Goal: Entertainment & Leisure: Consume media (video, audio)

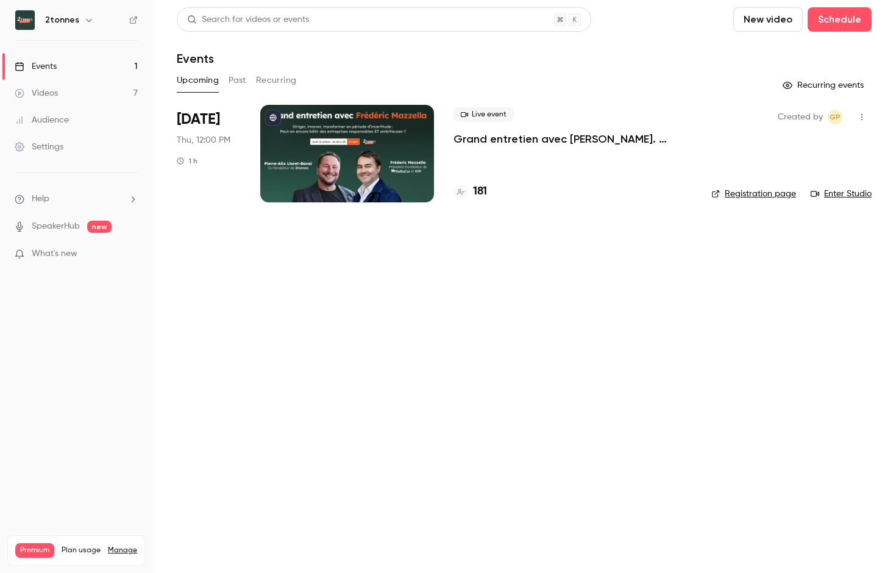
click at [48, 91] on div "Videos" at bounding box center [36, 93] width 43 height 12
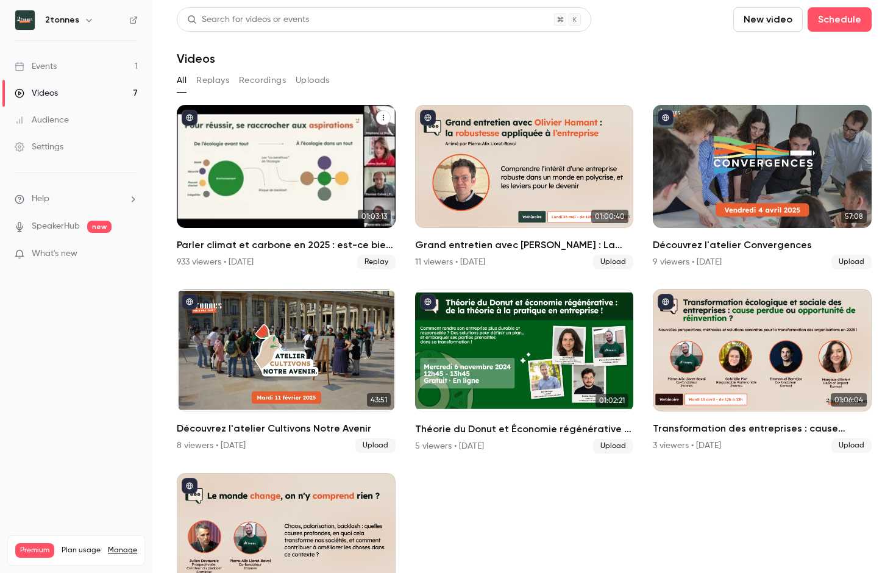
click at [271, 183] on div "Parler climat et carbone en 2025 : est-ce bien raisonnable ?" at bounding box center [286, 166] width 219 height 123
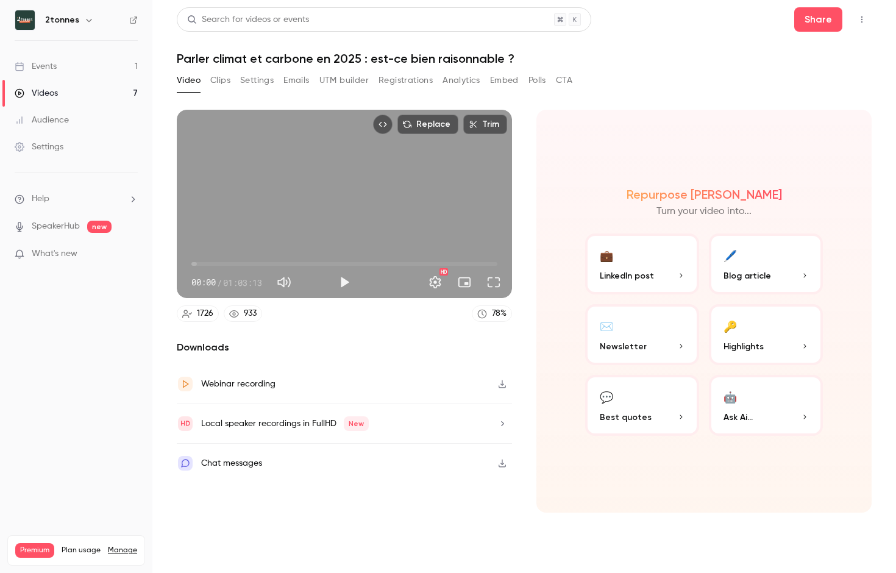
drag, startPoint x: 344, startPoint y: 79, endPoint x: 378, endPoint y: 96, distance: 38.2
click at [344, 79] on button "UTM builder" at bounding box center [343, 81] width 49 height 20
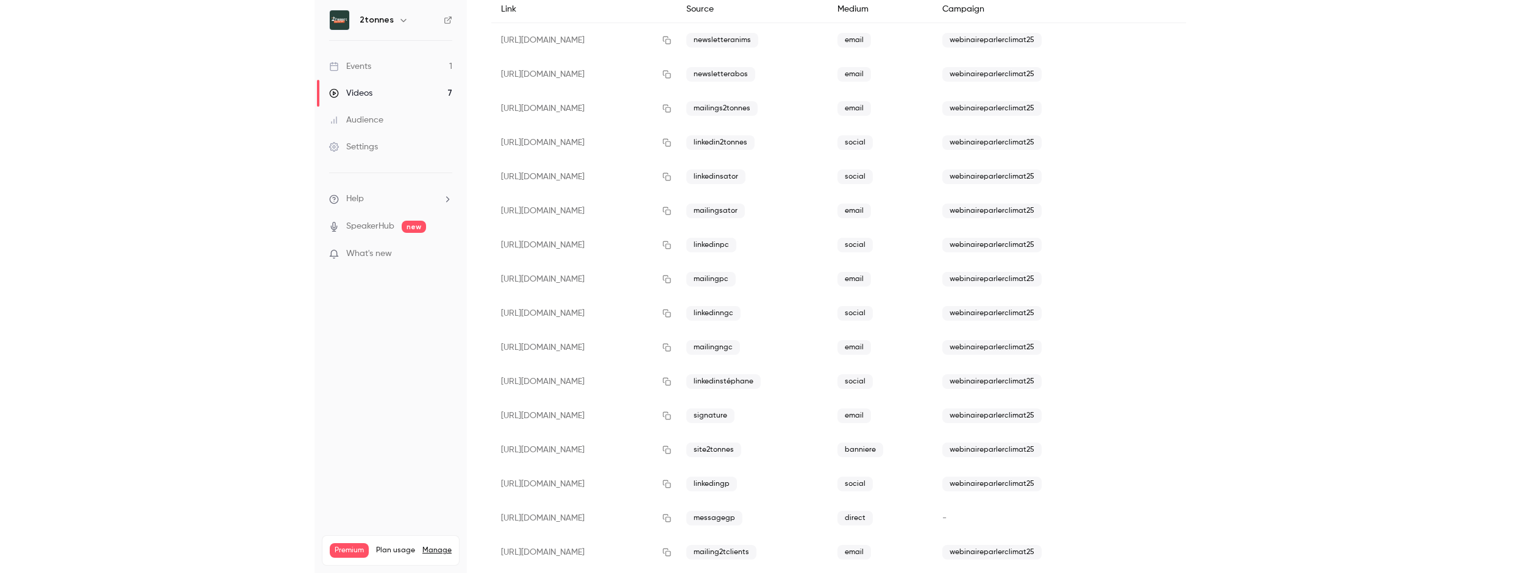
scroll to position [143, 0]
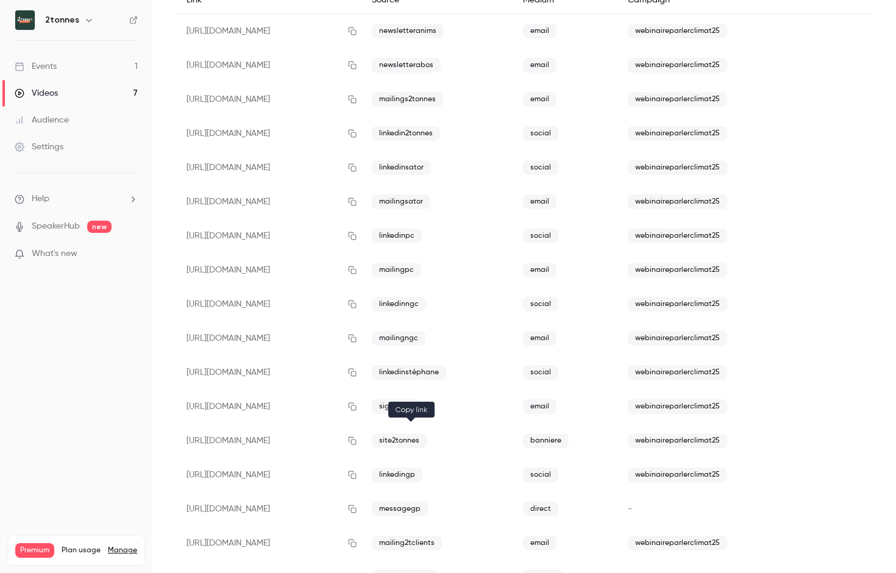
click at [357, 438] on icon "button" at bounding box center [353, 441] width 10 height 9
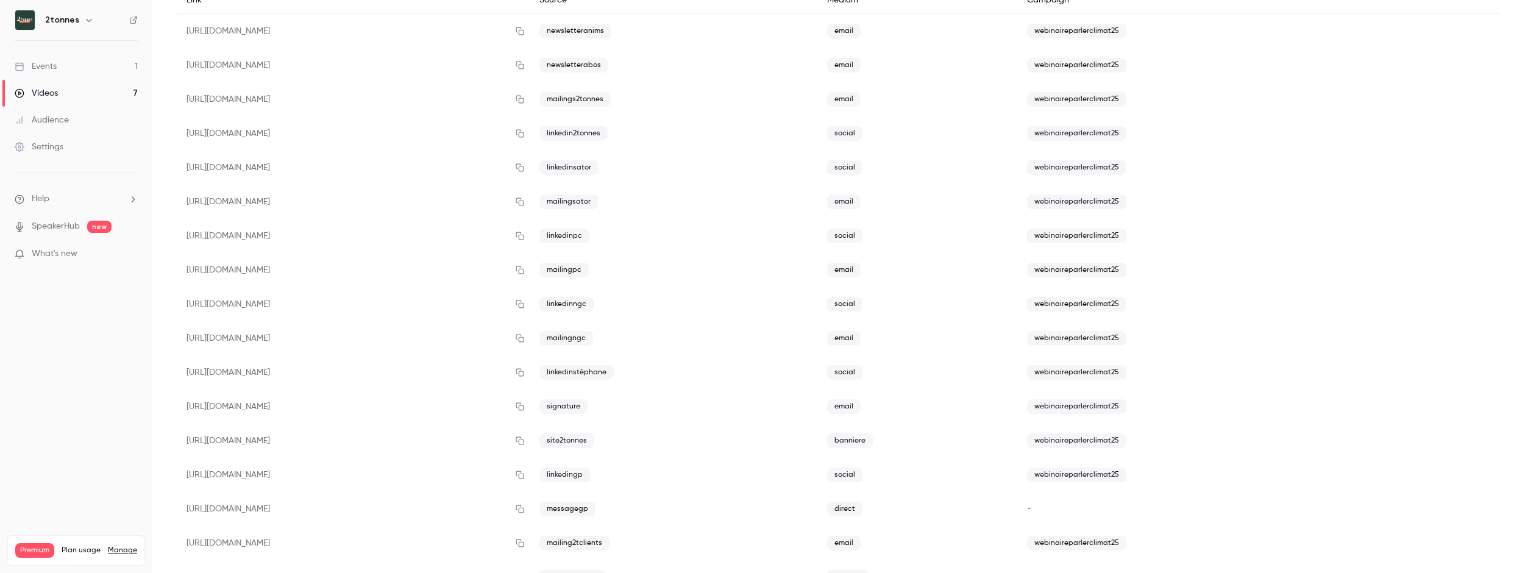
click at [144, 17] on nav "2tonnes Events 1 Videos 7 Audience Settings Help SpeakerHub new What's new Prem…" at bounding box center [76, 286] width 152 height 573
click at [132, 18] on icon at bounding box center [133, 19] width 7 height 7
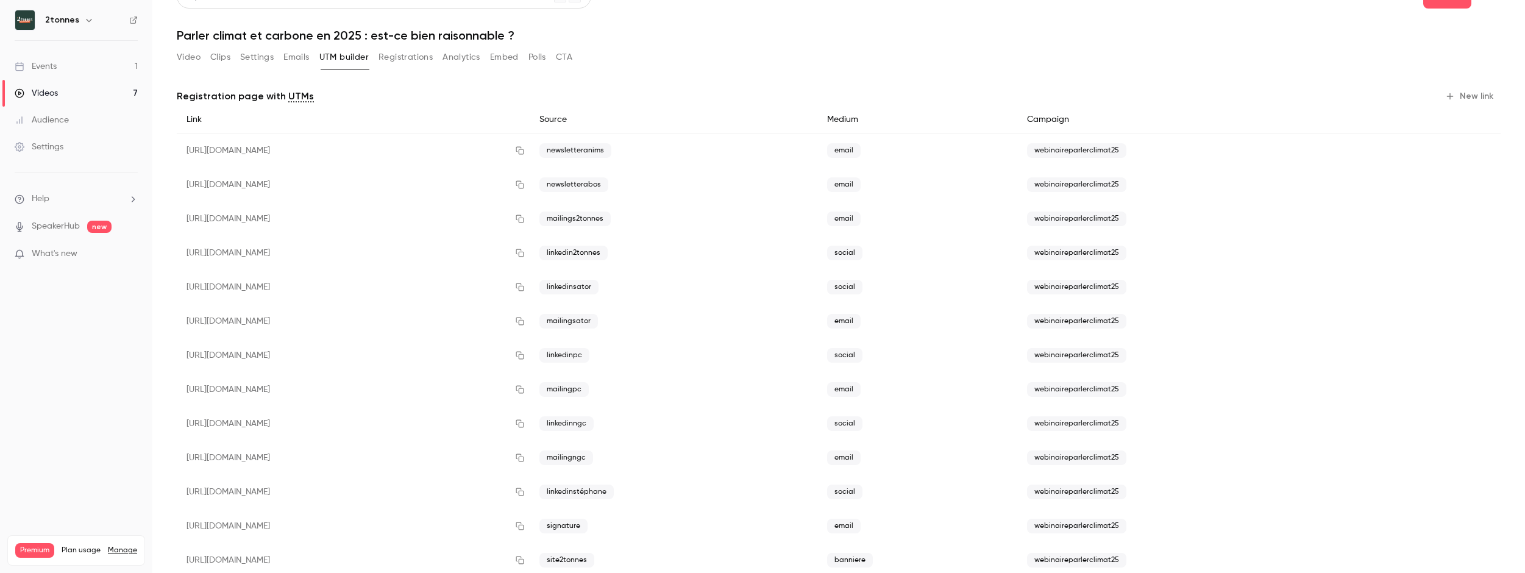
scroll to position [0, 0]
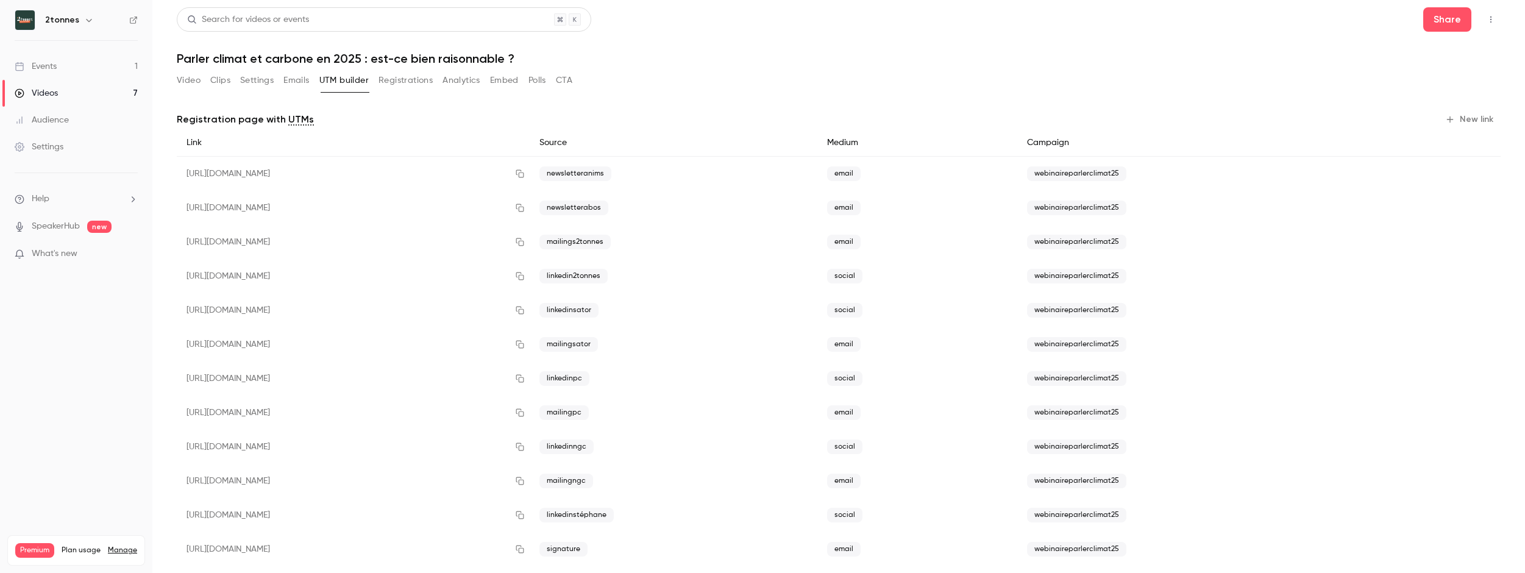
click at [107, 82] on link "Videos 7" at bounding box center [76, 93] width 152 height 27
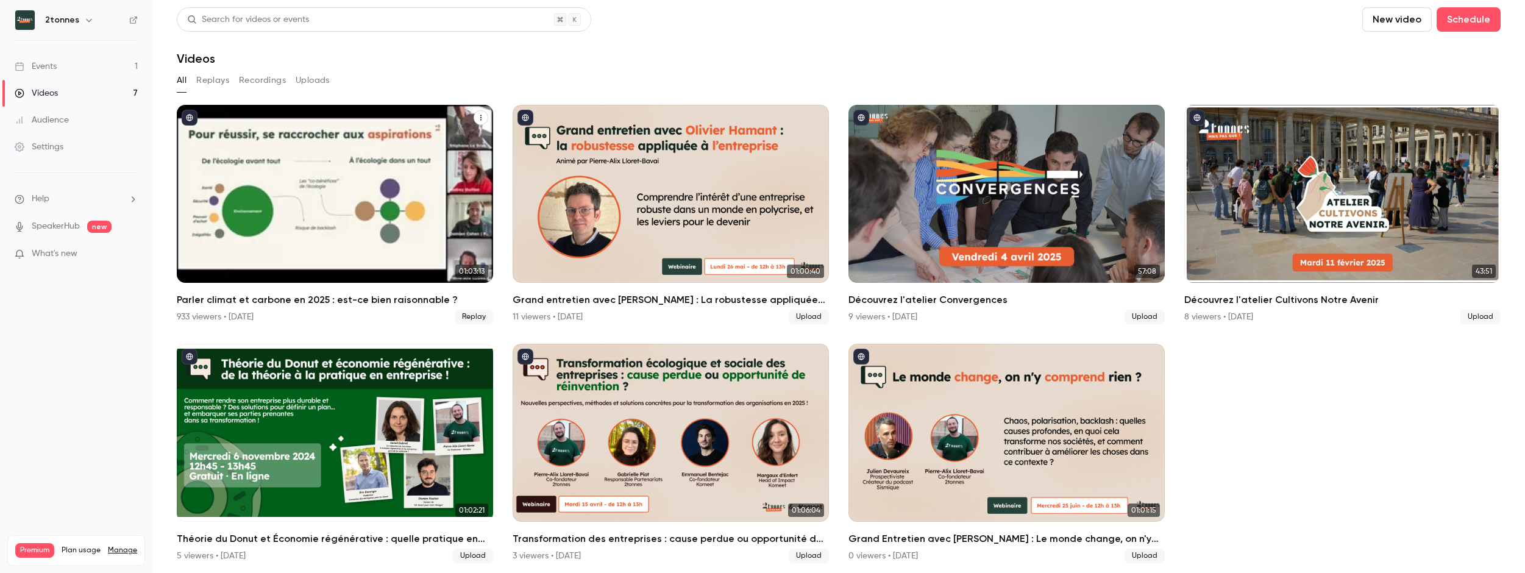
click at [296, 185] on div "Parler climat et carbone en 2025 : est-ce bien raisonnable ?" at bounding box center [335, 194] width 316 height 178
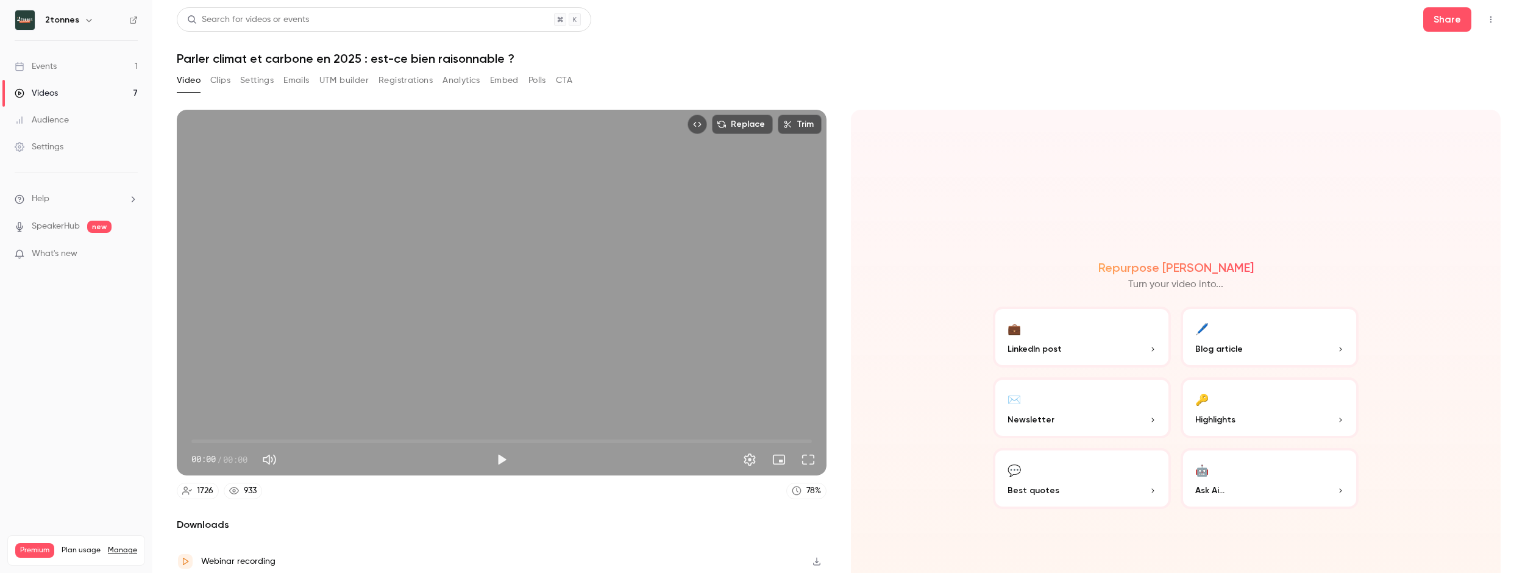
click at [346, 60] on h1 "Parler climat et carbone en 2025 : est-ce bien raisonnable ?" at bounding box center [839, 58] width 1324 height 15
copy div "Parler climat et carbone en 2025 : est-ce bien raisonnable ? Video Clips Settin…"
click at [215, 84] on button "Clips" at bounding box center [220, 81] width 20 height 20
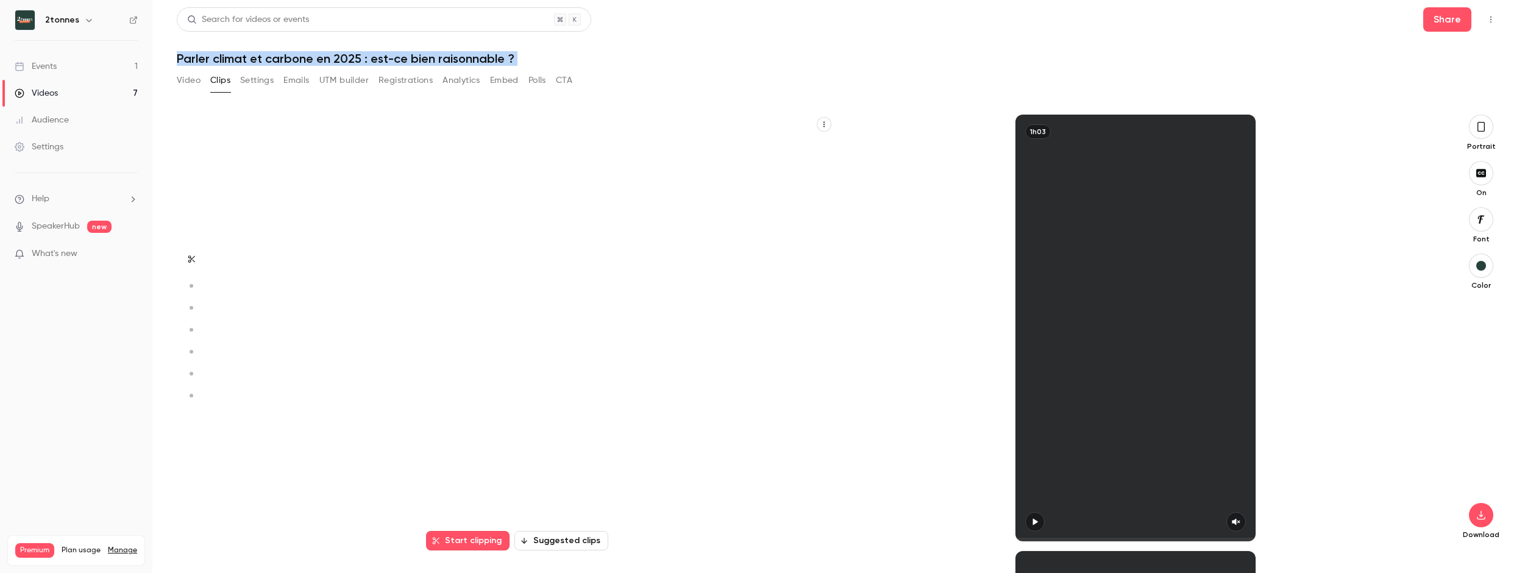
click at [259, 74] on button "Settings" at bounding box center [257, 81] width 34 height 20
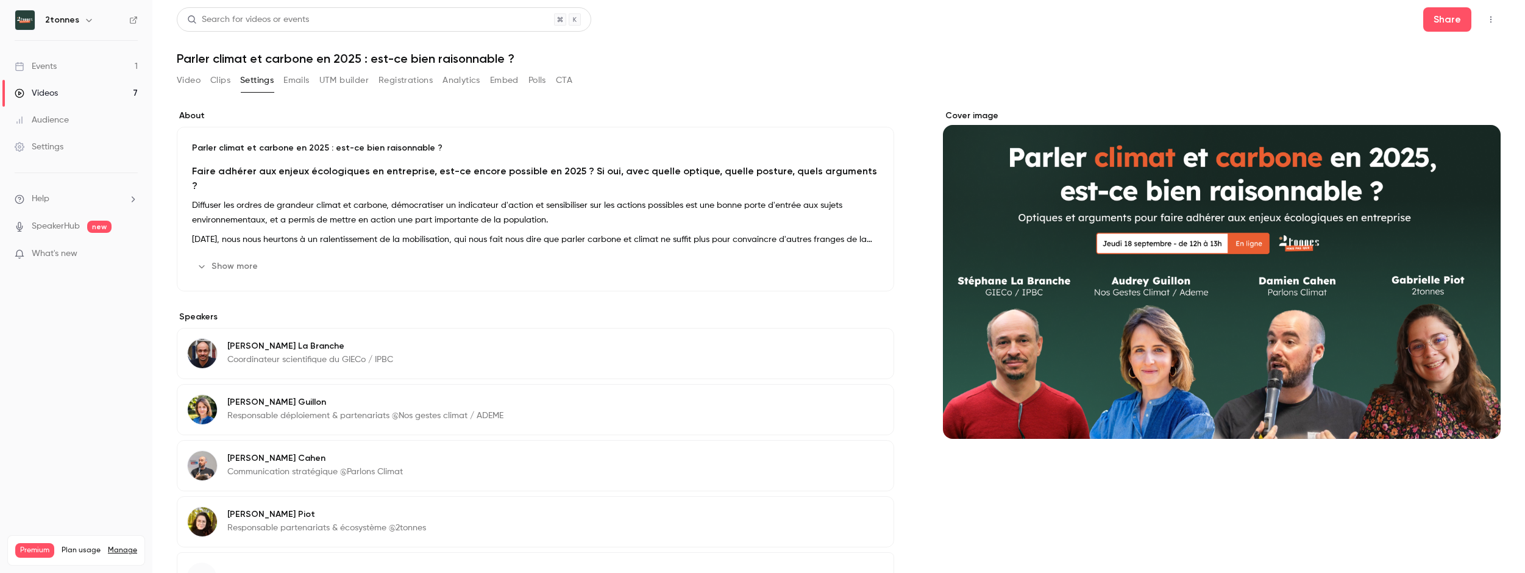
click at [260, 198] on p "Diffuser les ordres de grandeur climat et carbone, démocratiser un indicateur d…" at bounding box center [535, 212] width 687 height 29
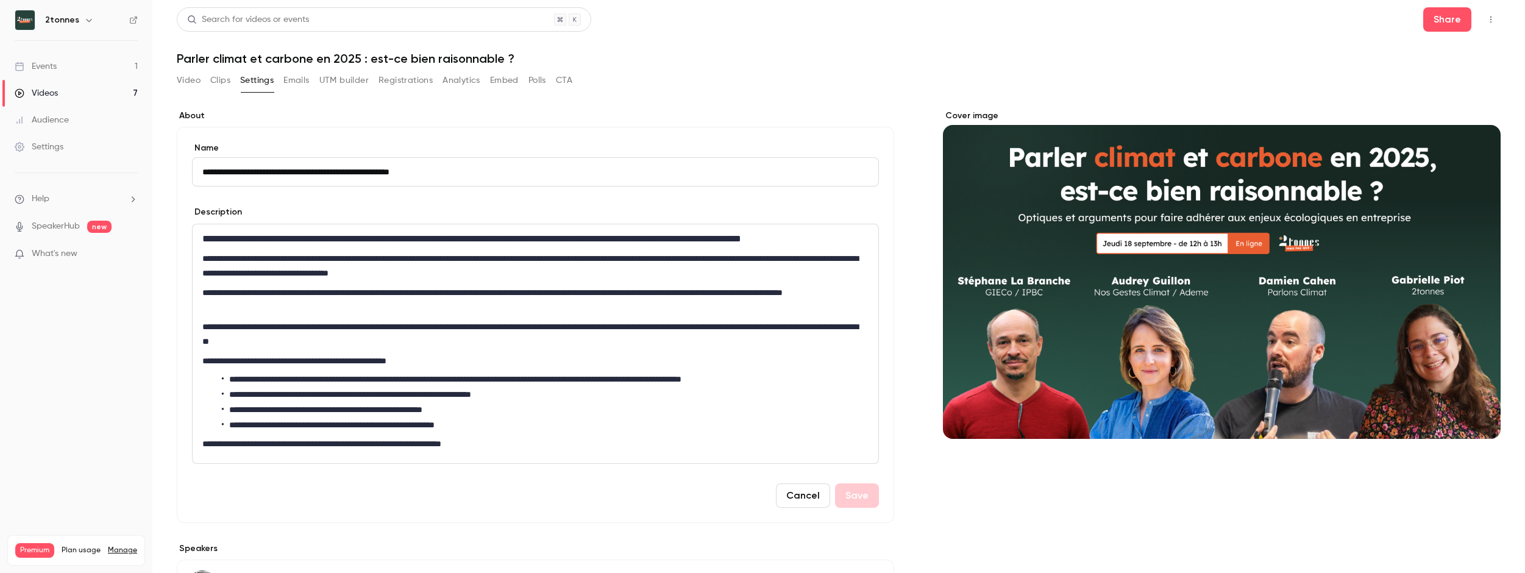
click at [238, 288] on p "**********" at bounding box center [532, 299] width 661 height 29
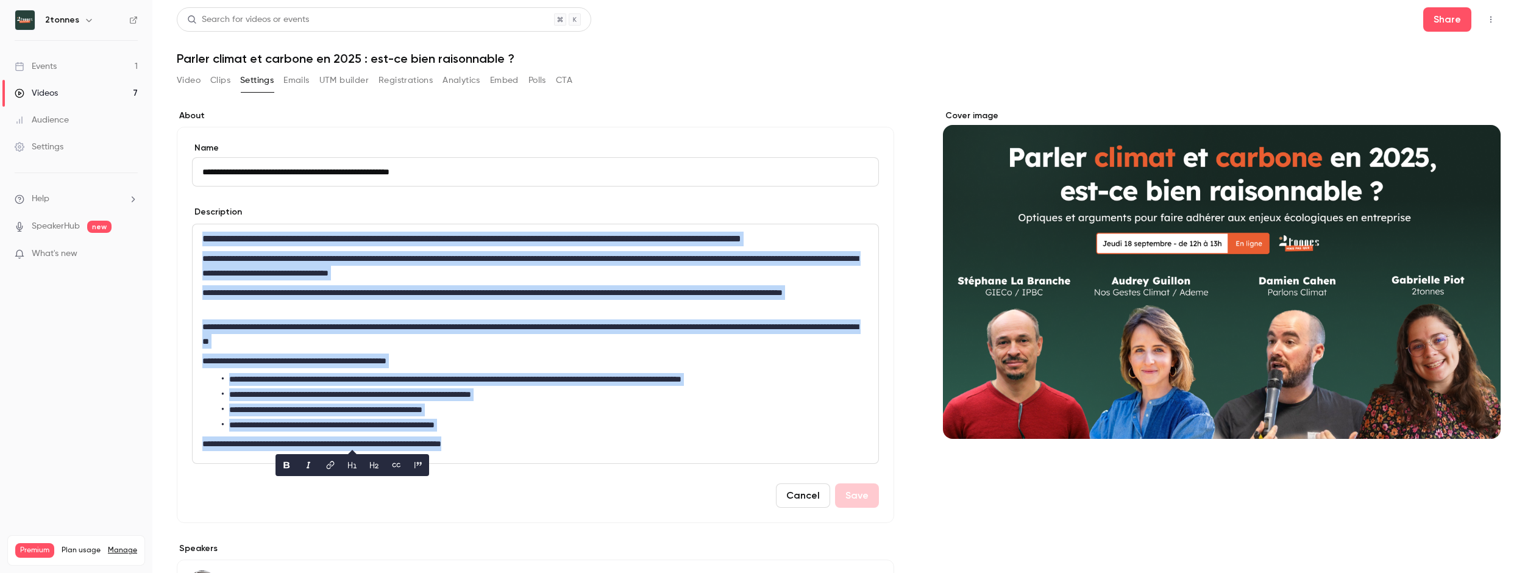
copy div "**********"
click at [104, 91] on link "Videos 7" at bounding box center [76, 93] width 152 height 27
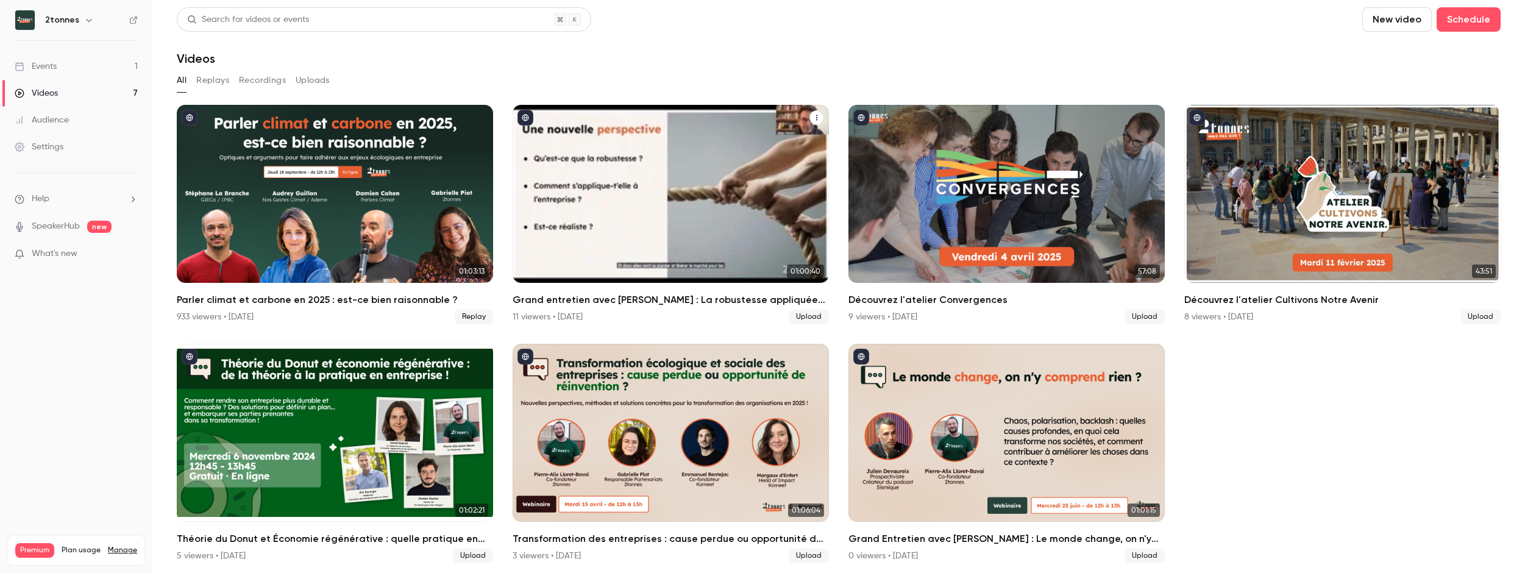
click at [612, 210] on div "Grand entretien avec Olivier Hamant : La robustesse appliquée aux entreprises" at bounding box center [671, 194] width 316 height 178
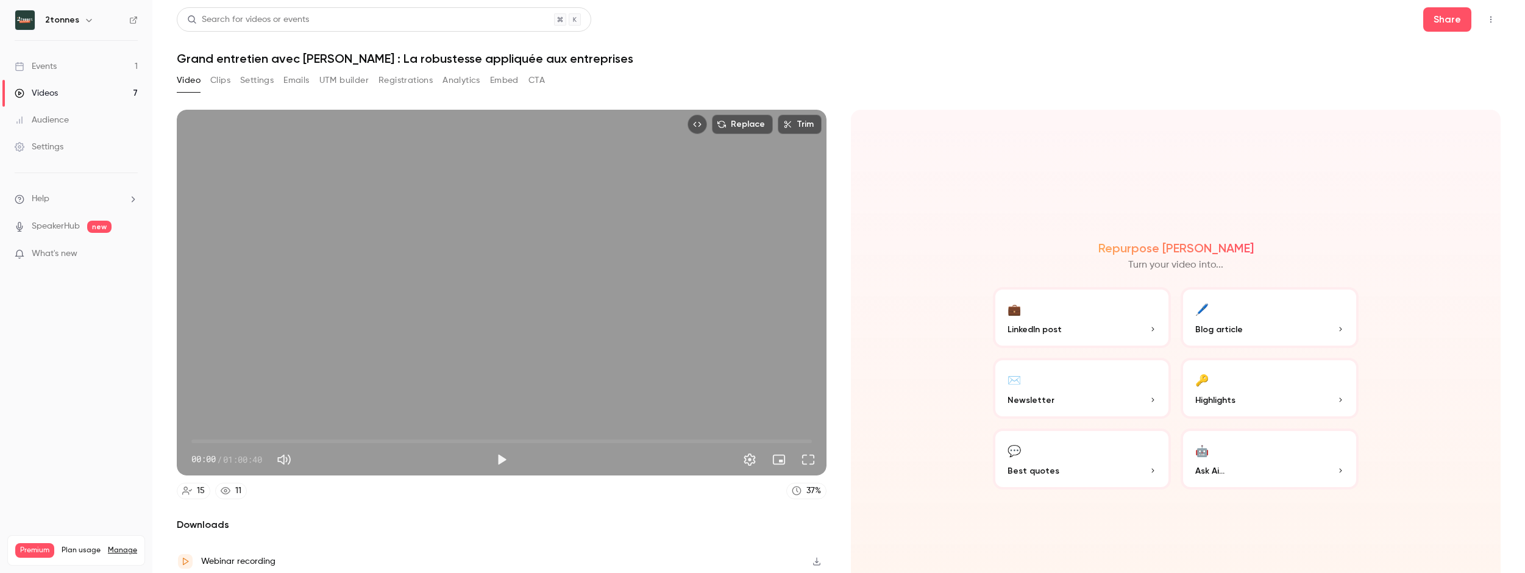
click at [438, 52] on h1 "Grand entretien avec [PERSON_NAME] : La robustesse appliquée aux entreprises" at bounding box center [839, 58] width 1324 height 15
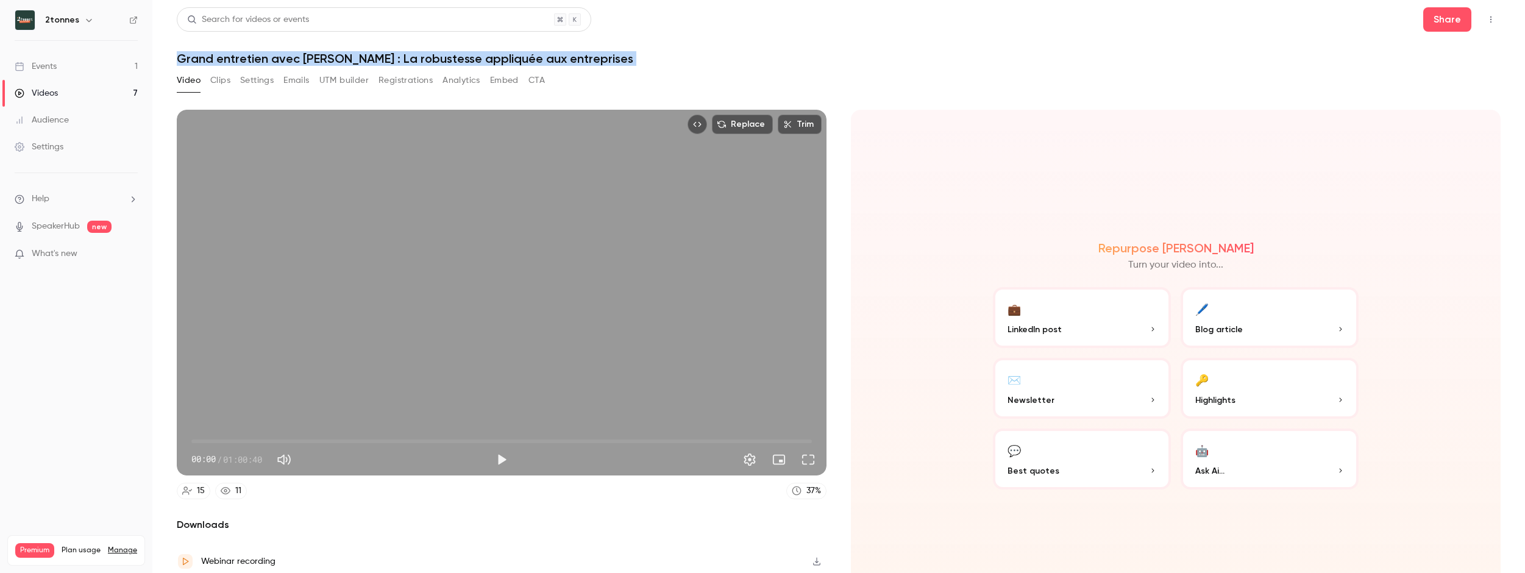
click at [438, 52] on h1 "Grand entretien avec [PERSON_NAME] : La robustesse appliquée aux entreprises" at bounding box center [839, 58] width 1324 height 15
copy div "Grand entretien avec [PERSON_NAME] : La robustesse appliquée aux entreprises V…"
click at [217, 82] on button "Clips" at bounding box center [220, 81] width 20 height 20
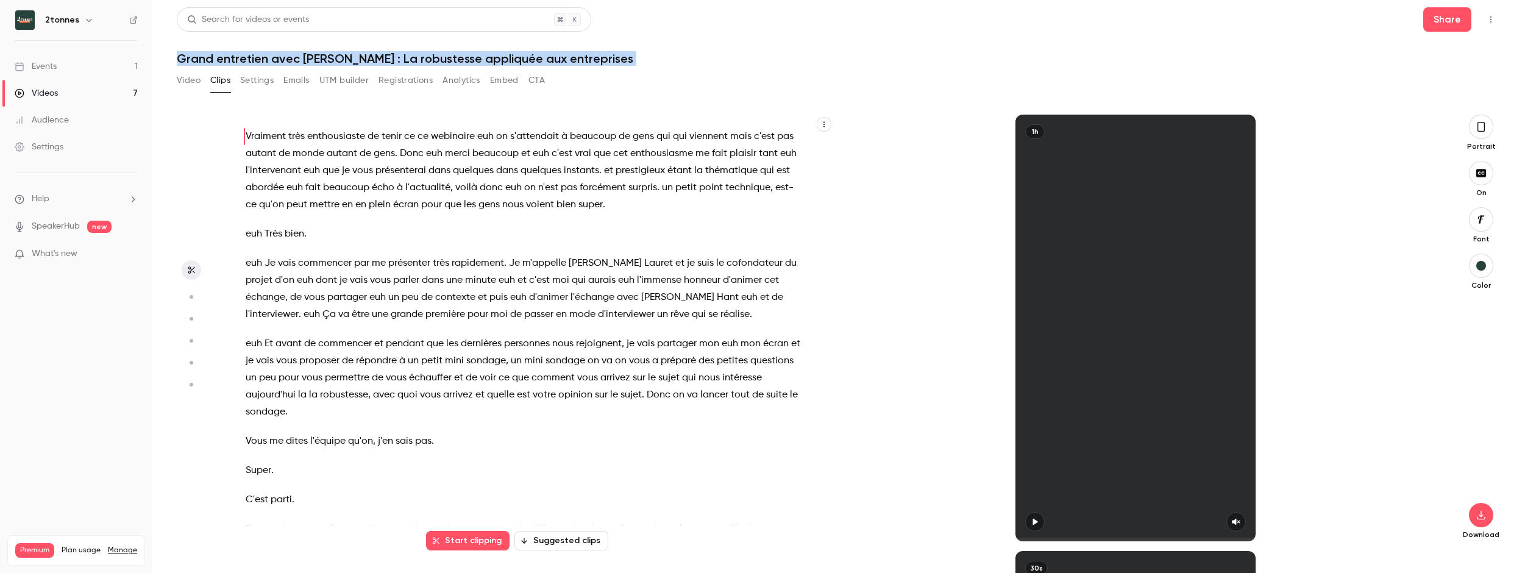
click at [265, 73] on button "Settings" at bounding box center [257, 81] width 34 height 20
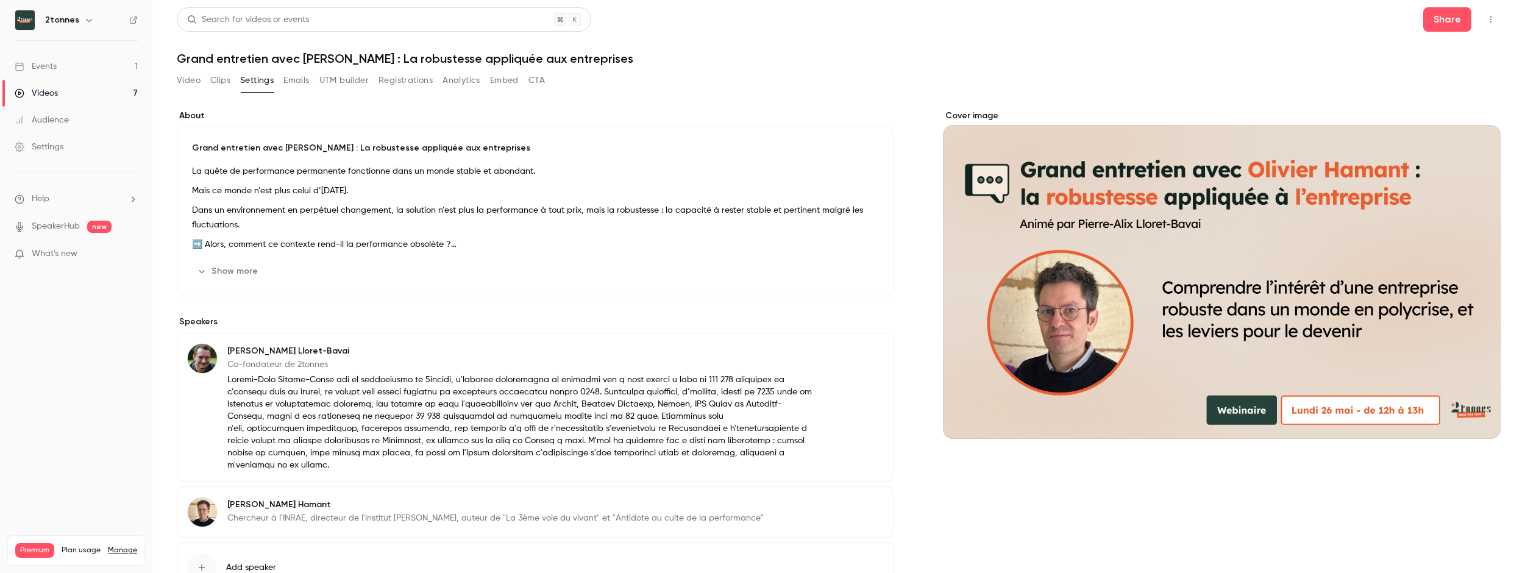
click at [295, 196] on p "Mais ce monde n’est plus celui d’[DATE]." at bounding box center [535, 191] width 687 height 15
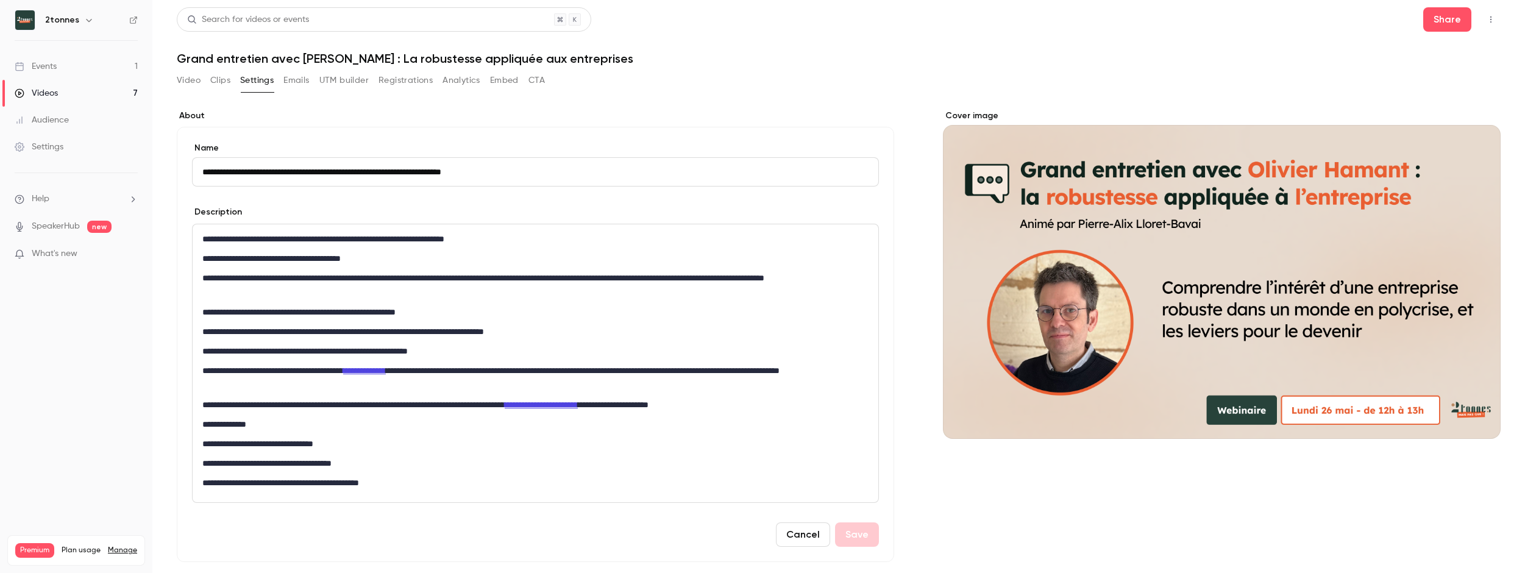
click at [270, 303] on div "**********" at bounding box center [536, 363] width 686 height 278
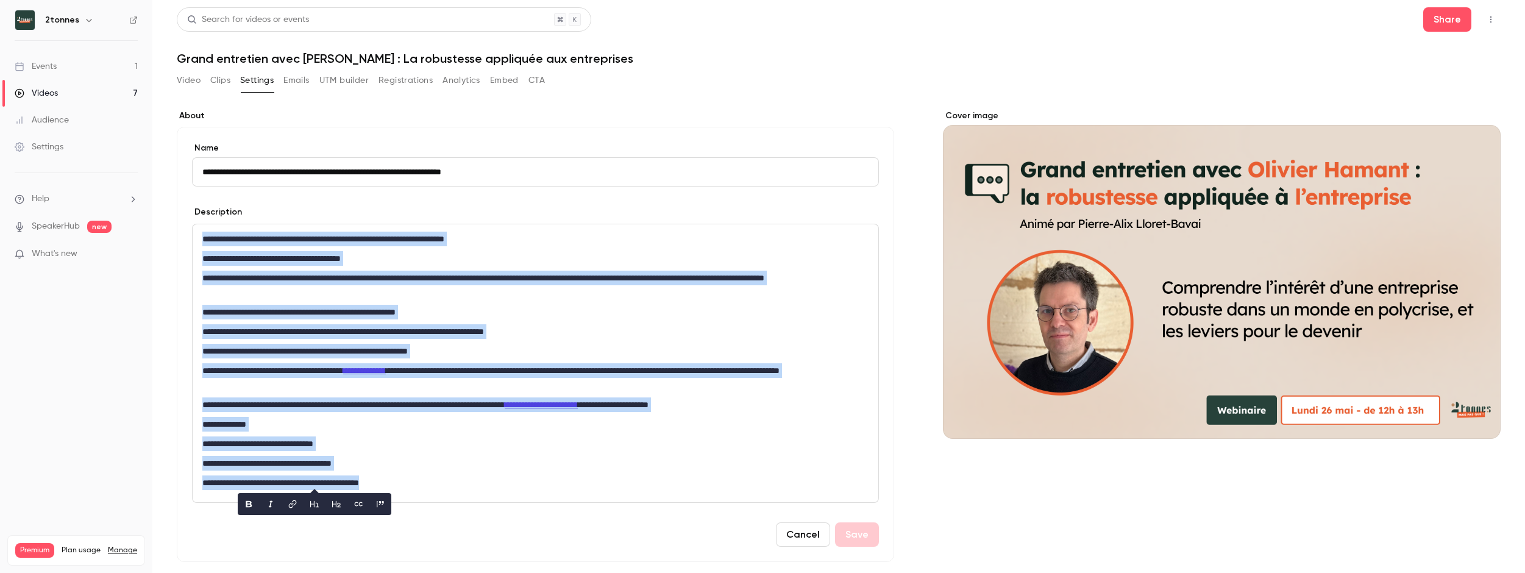
copy div "**********"
click at [94, 90] on link "Videos 7" at bounding box center [76, 93] width 152 height 27
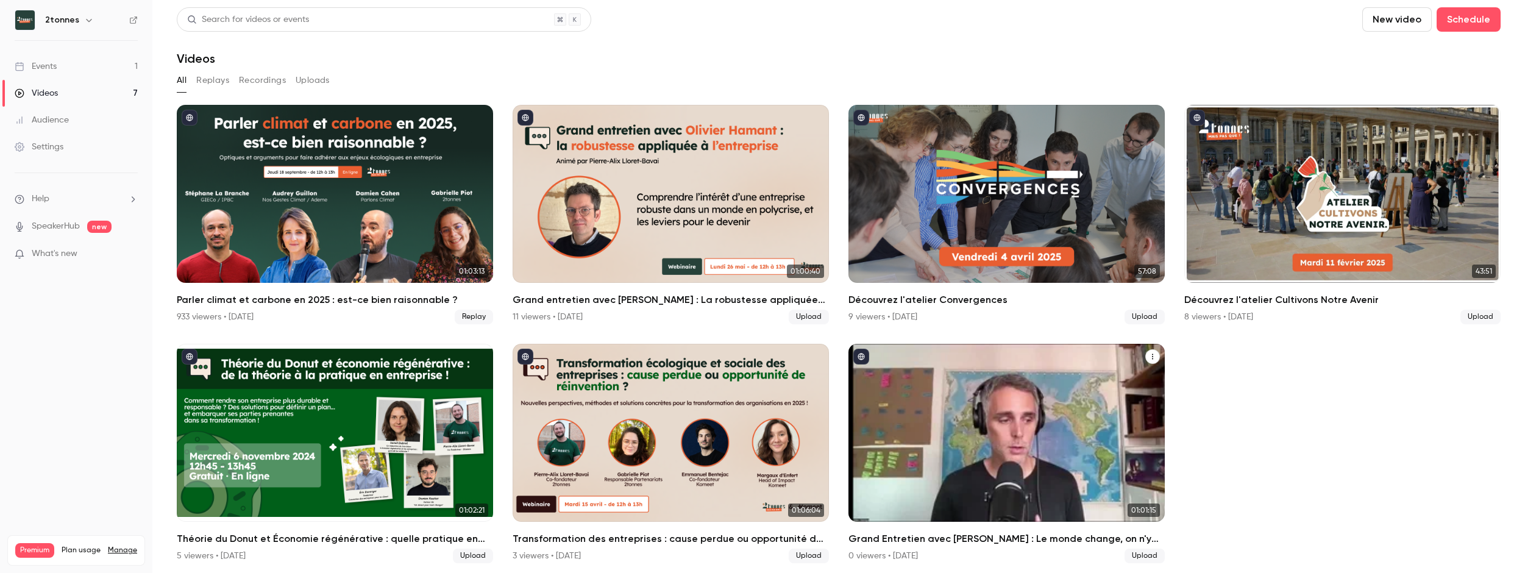
click at [896, 433] on div "Grand Entretien avec Julien Devaureix : Le monde change, on n'y comprend rien ?" at bounding box center [1007, 433] width 316 height 178
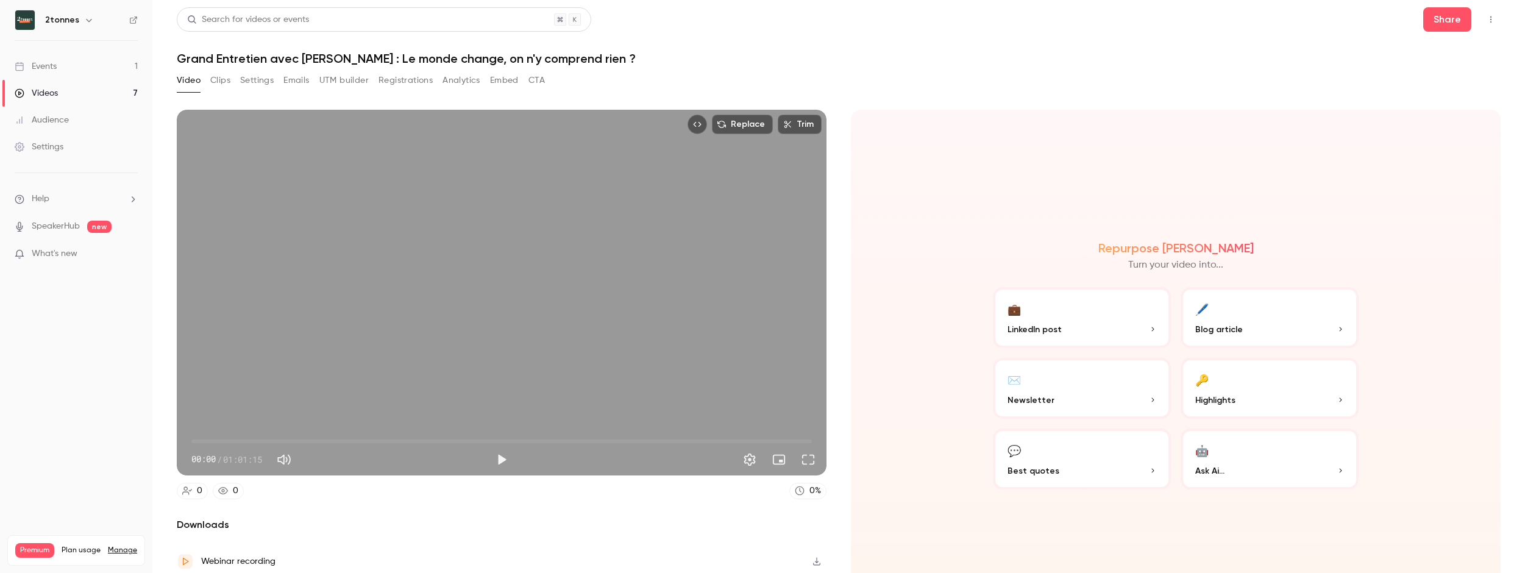
click at [359, 60] on h1 "Grand Entretien avec [PERSON_NAME] : Le monde change, on n'y comprend rien ?" at bounding box center [839, 58] width 1324 height 15
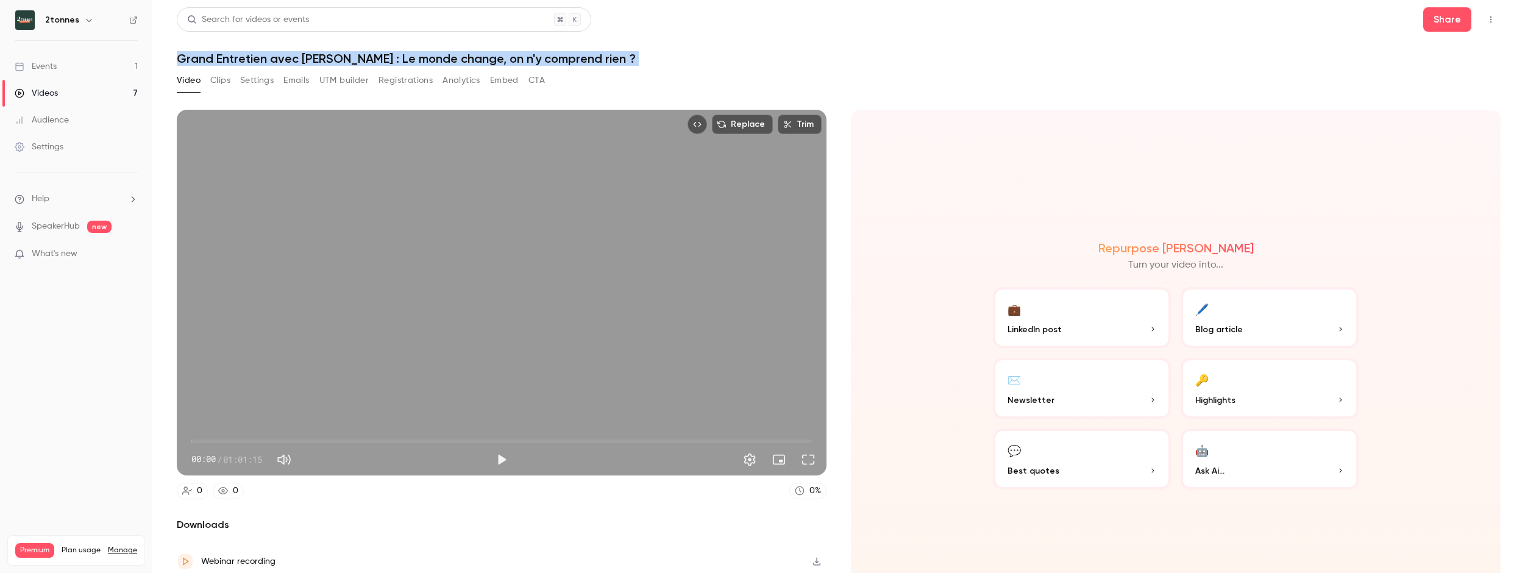
click at [359, 60] on h1 "Grand Entretien avec [PERSON_NAME] : Le monde change, on n'y comprend rien ?" at bounding box center [839, 58] width 1324 height 15
copy div "Grand Entretien avec [PERSON_NAME] : Le monde change, on n'y comprend rien ? Vi…"
click at [252, 83] on button "Settings" at bounding box center [257, 81] width 34 height 20
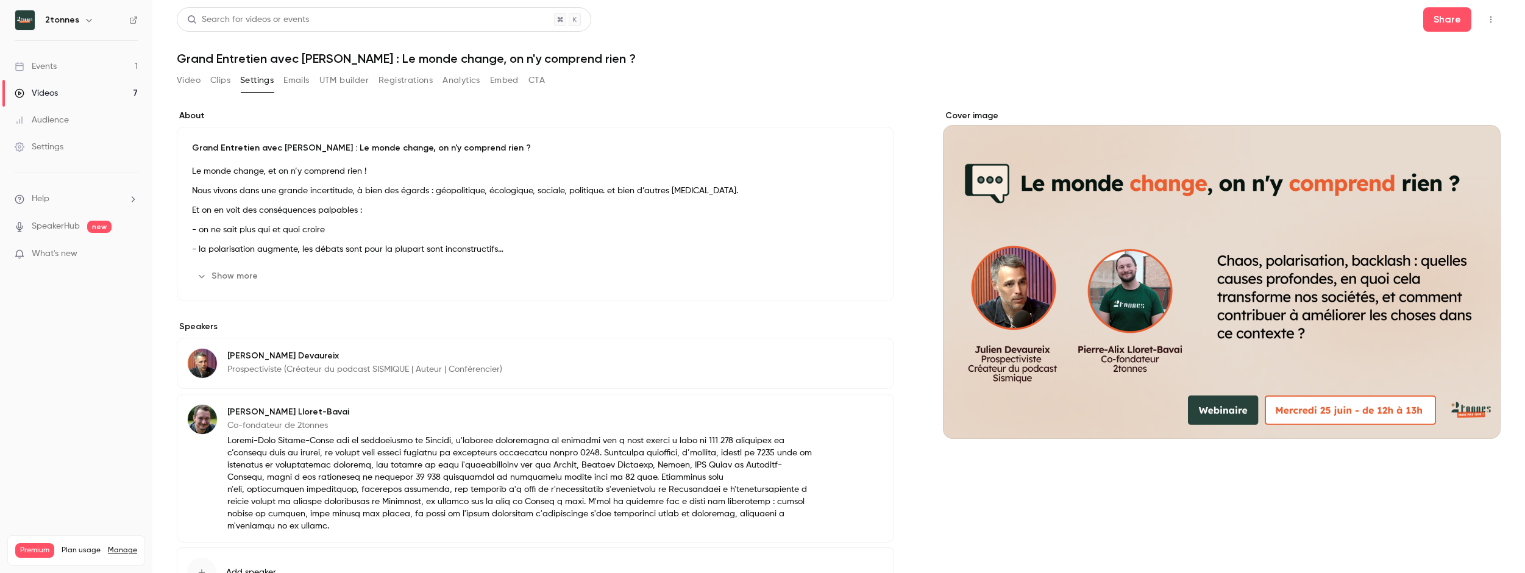
click at [328, 186] on p "Nous vivons dans une grande incertitude, à bien des égards : géopolitique, écol…" at bounding box center [535, 191] width 687 height 15
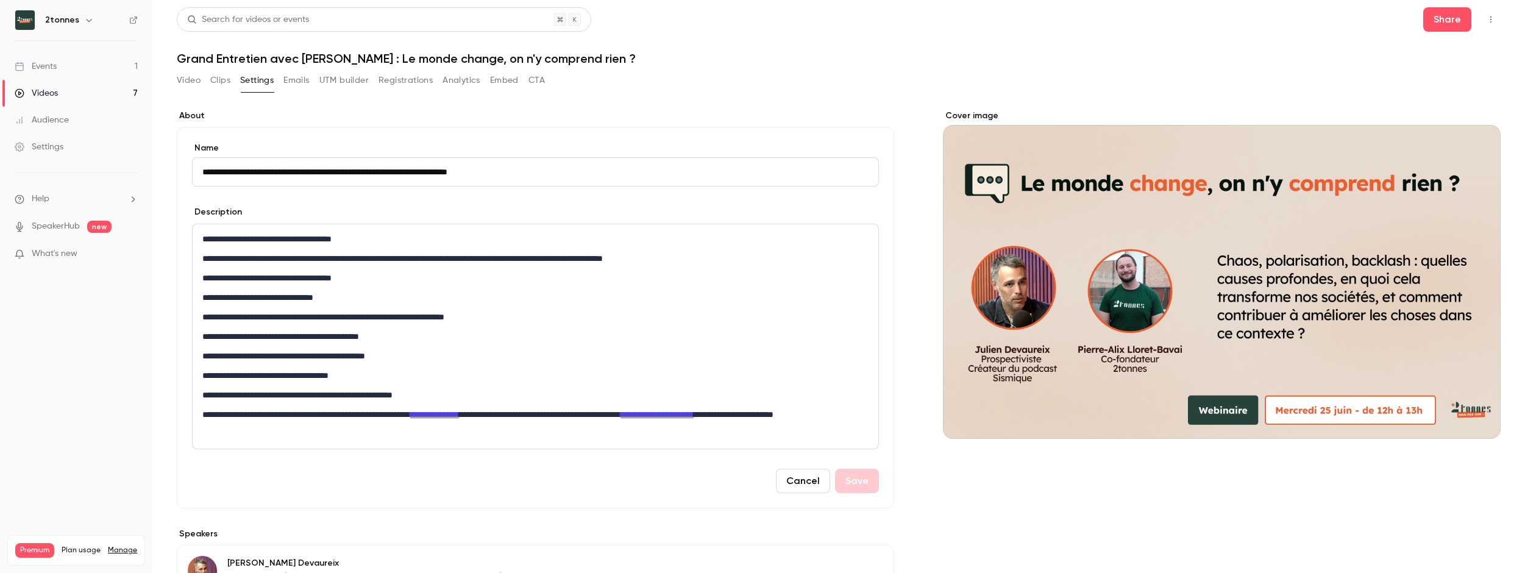
click at [291, 266] on div "**********" at bounding box center [536, 336] width 686 height 224
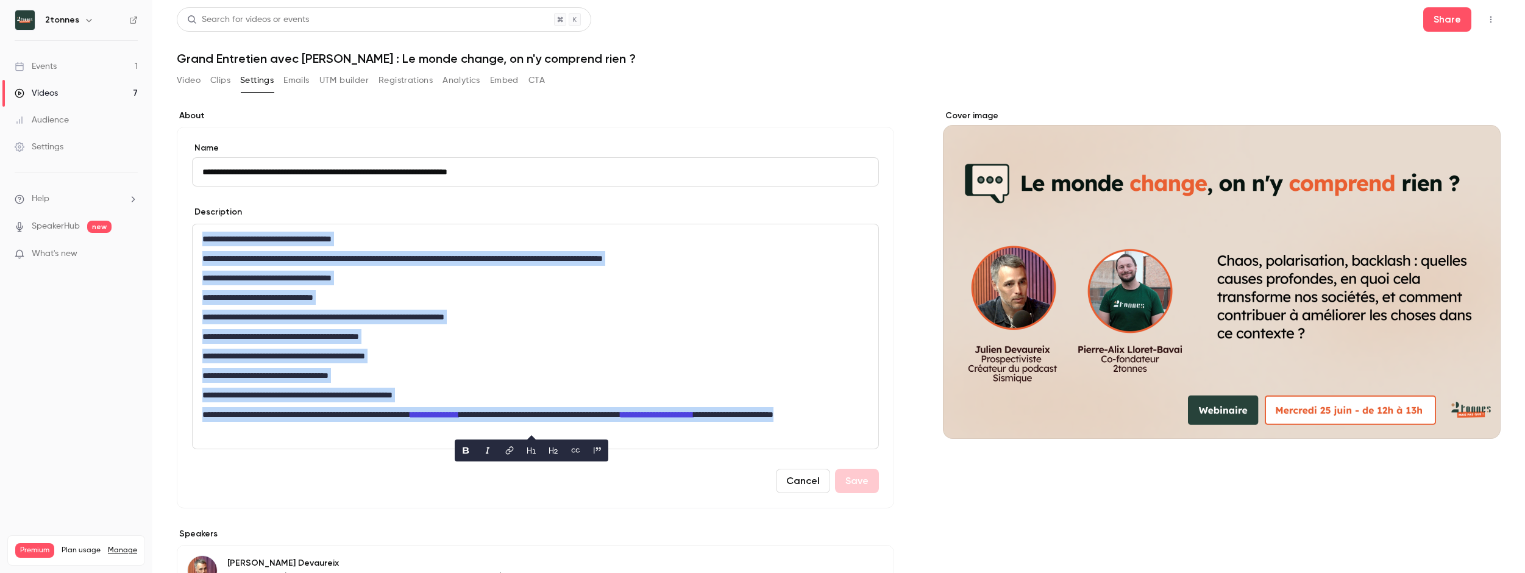
copy div "**********"
click at [90, 90] on link "Videos 7" at bounding box center [76, 93] width 152 height 27
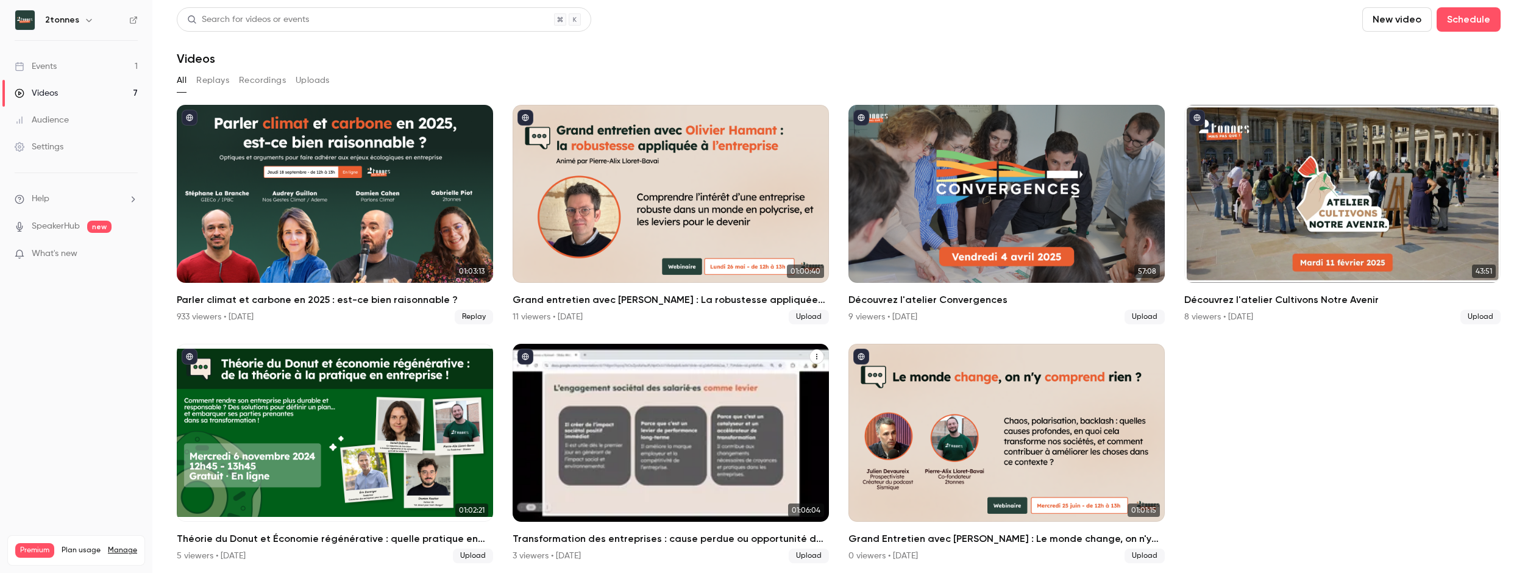
click at [616, 422] on div "Transformation des entreprises : cause perdue ou opportunité de réinvention ?" at bounding box center [671, 433] width 316 height 178
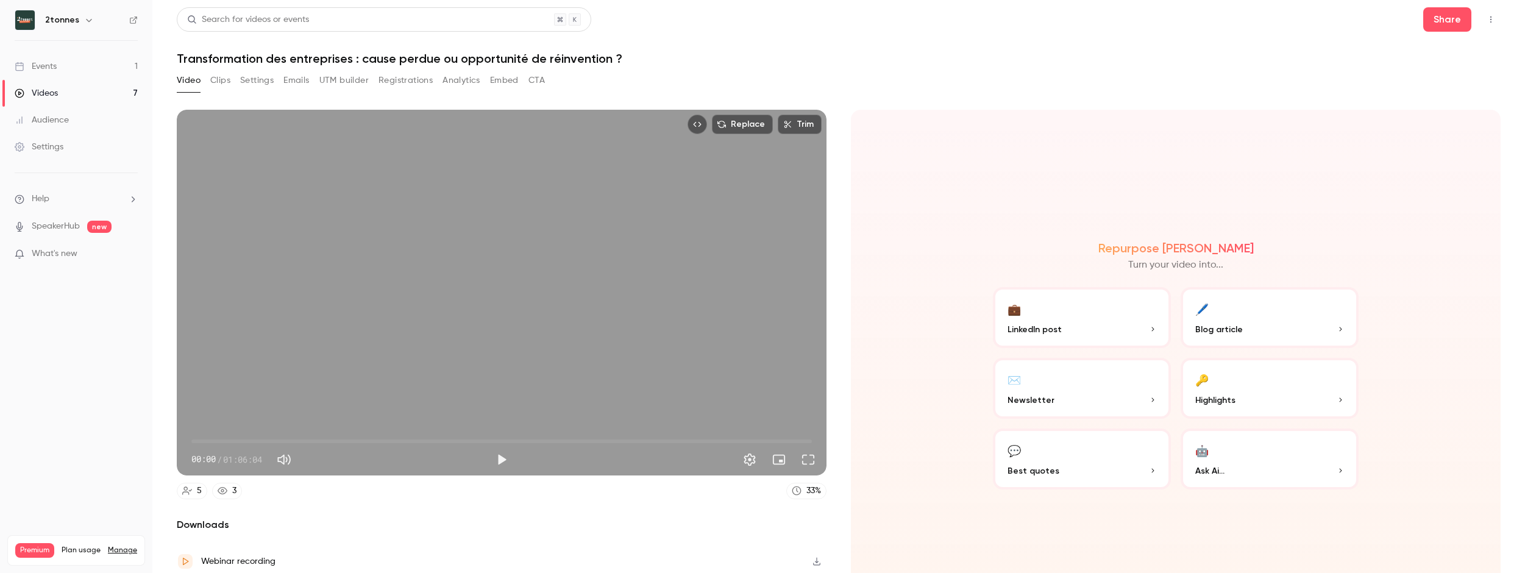
click at [398, 61] on h1 "Transformation des entreprises : cause perdue ou opportunité de réinvention ?" at bounding box center [839, 58] width 1324 height 15
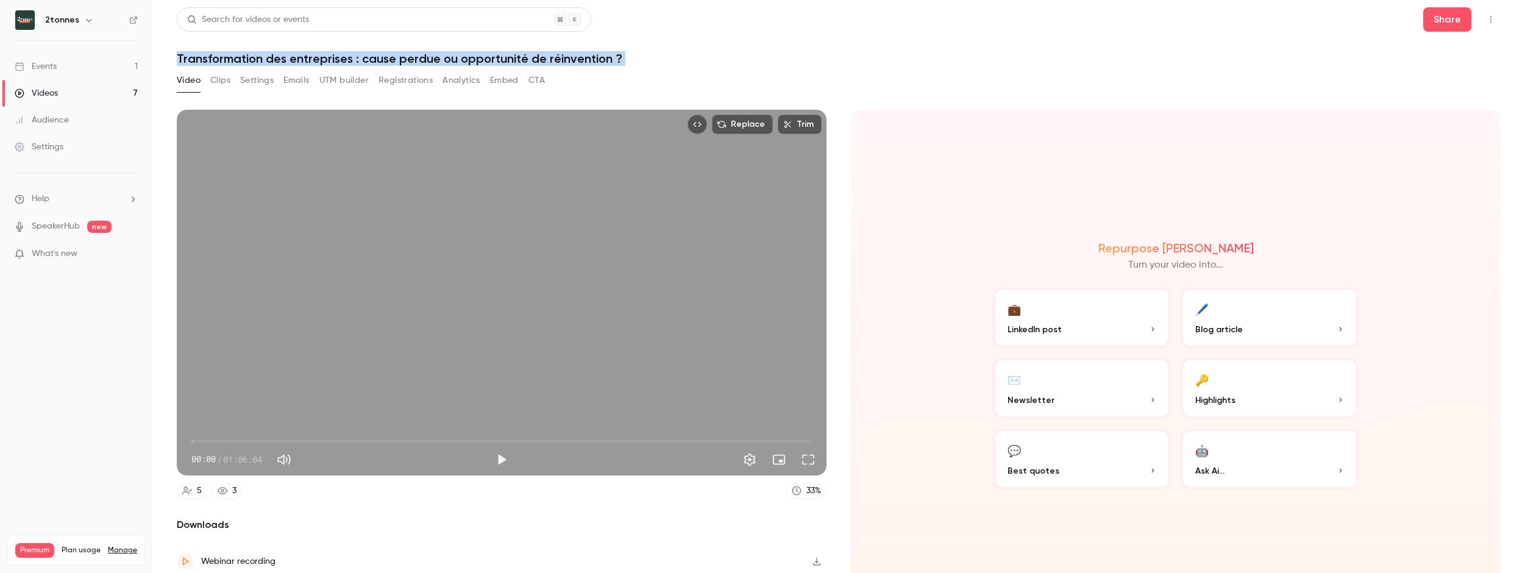
click at [398, 61] on h1 "Transformation des entreprises : cause perdue ou opportunité de réinvention ?" at bounding box center [839, 58] width 1324 height 15
copy div "Transformation des entreprises : cause perdue ou opportunité de réinvention ? V…"
click at [229, 76] on button "Clips" at bounding box center [220, 81] width 20 height 20
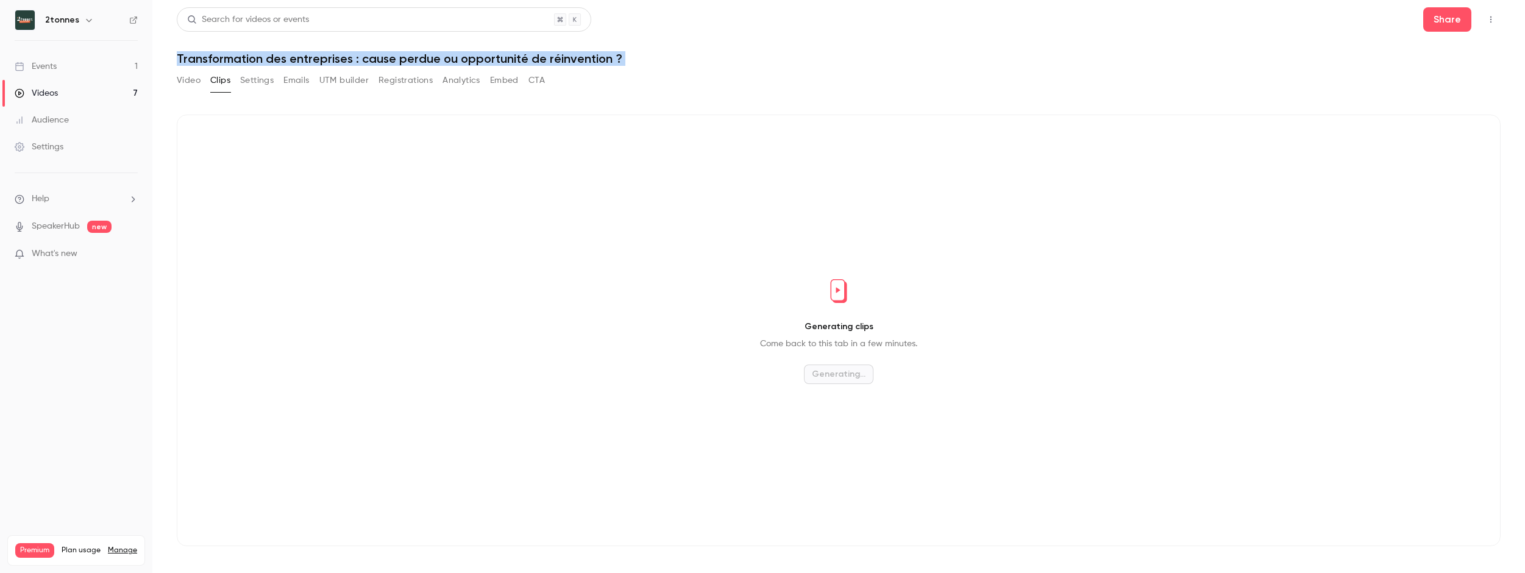
click at [261, 79] on button "Settings" at bounding box center [257, 81] width 34 height 20
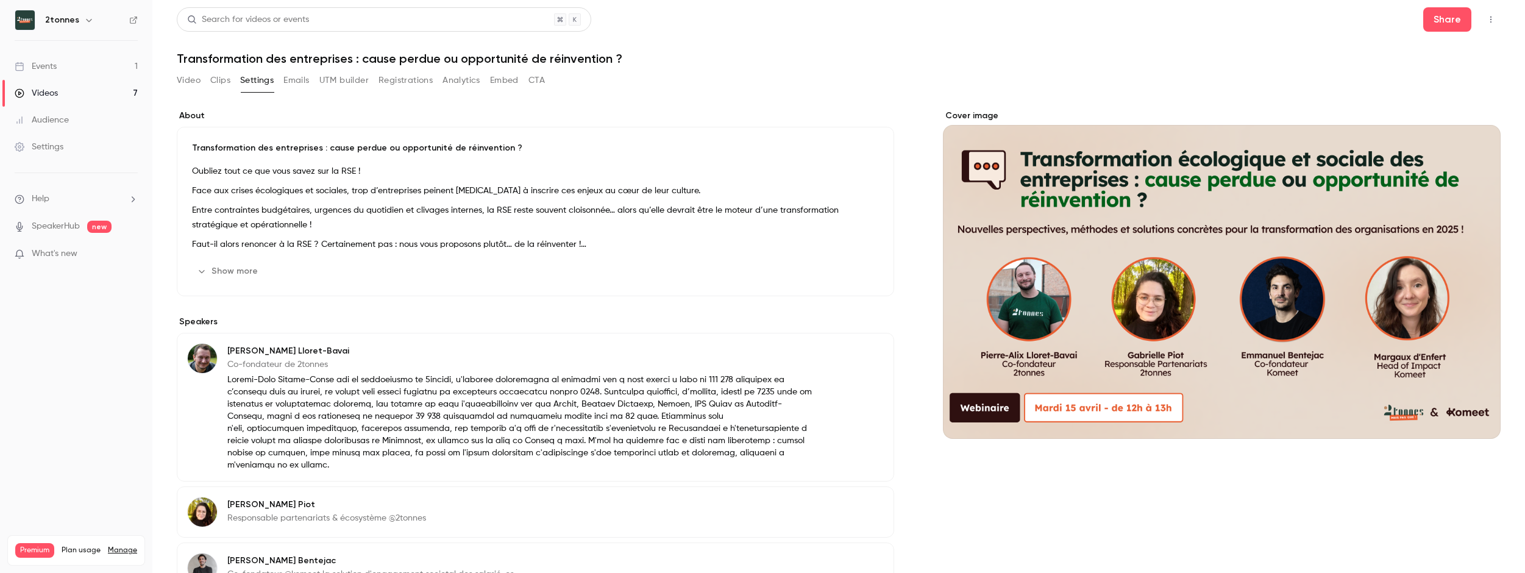
click at [351, 227] on p "Entre contraintes budgétaires, urgences du quotidien et clivages internes, la R…" at bounding box center [535, 217] width 687 height 29
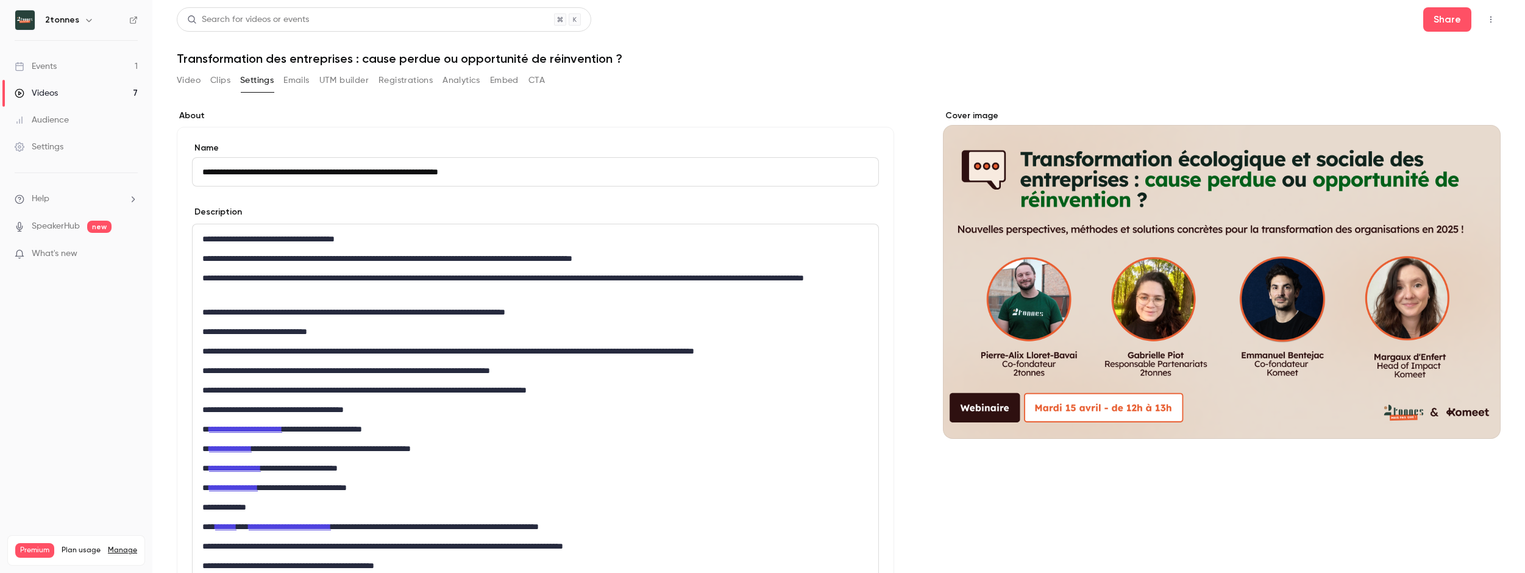
click at [309, 269] on div "**********" at bounding box center [536, 404] width 686 height 361
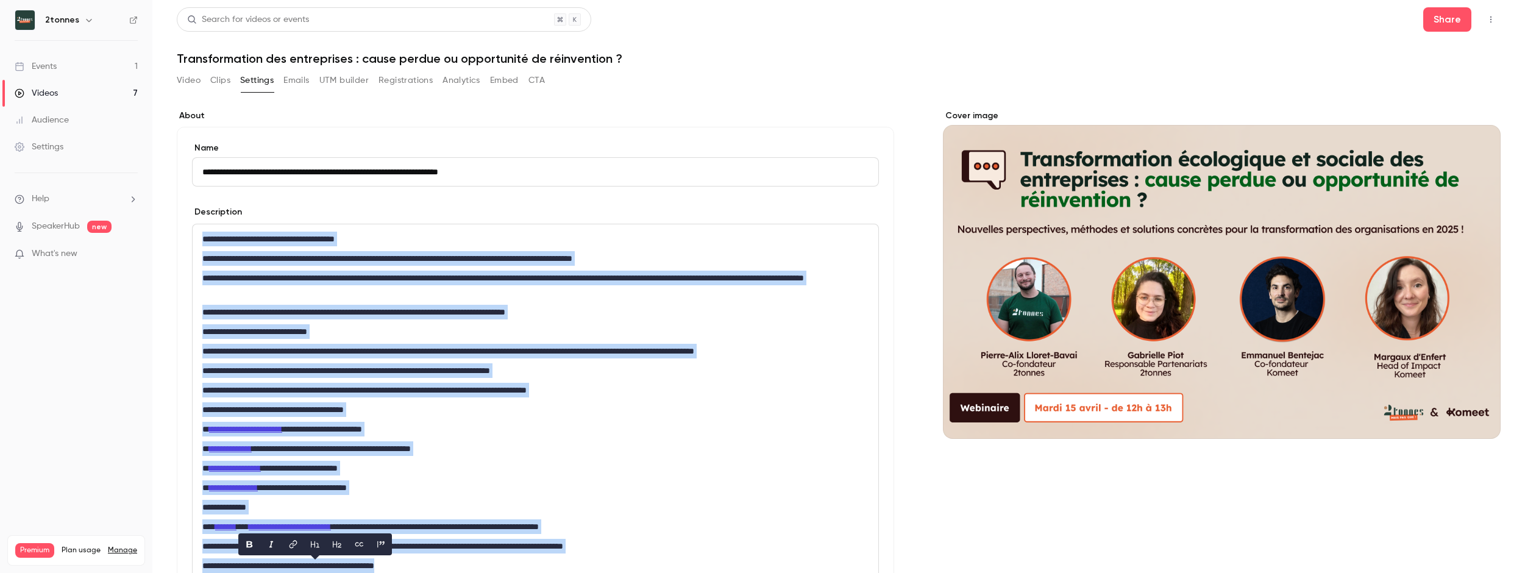
copy div "**********"
click at [56, 89] on div "Videos" at bounding box center [36, 93] width 43 height 12
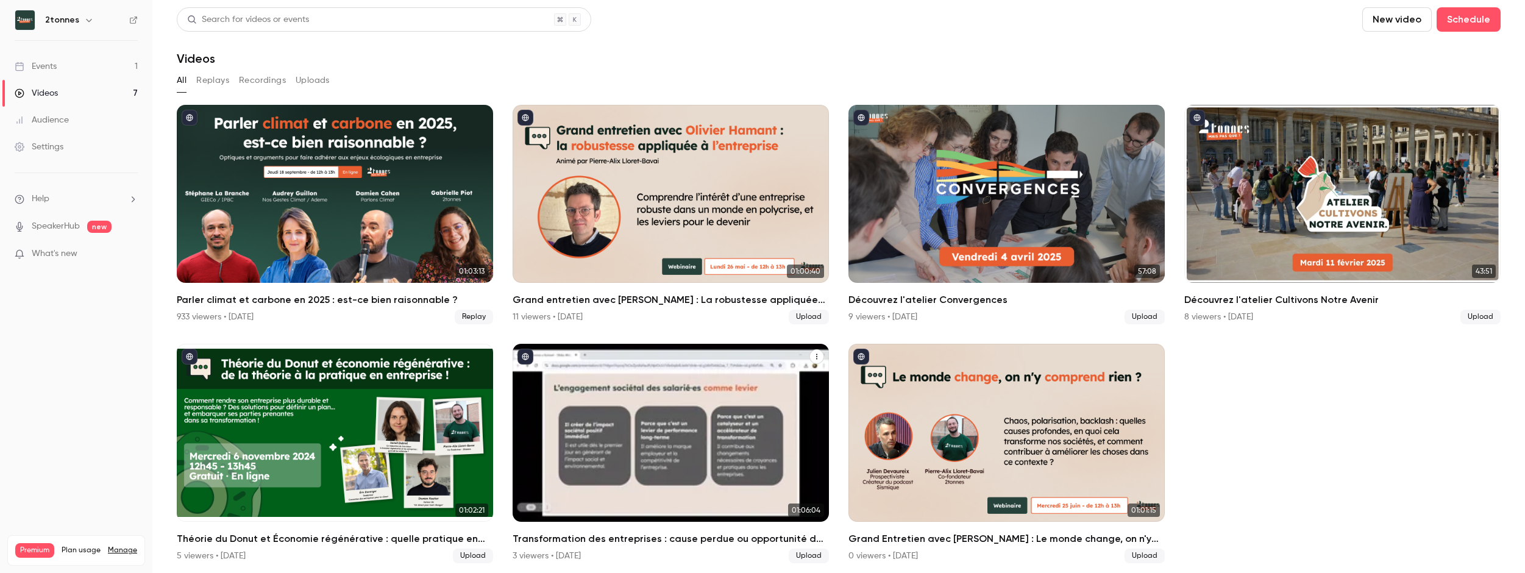
scroll to position [2, 0]
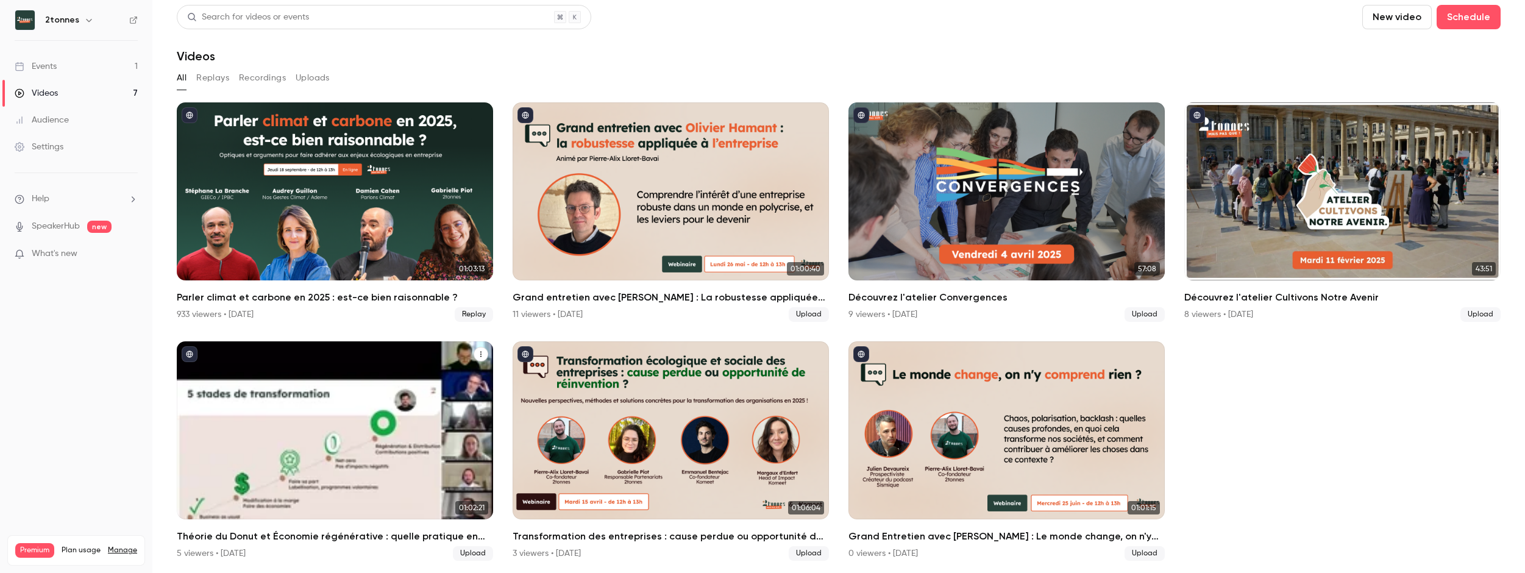
click at [294, 416] on div "Théorie du Donut et Économie régénérative : quelle pratique en entreprise ?" at bounding box center [335, 430] width 316 height 178
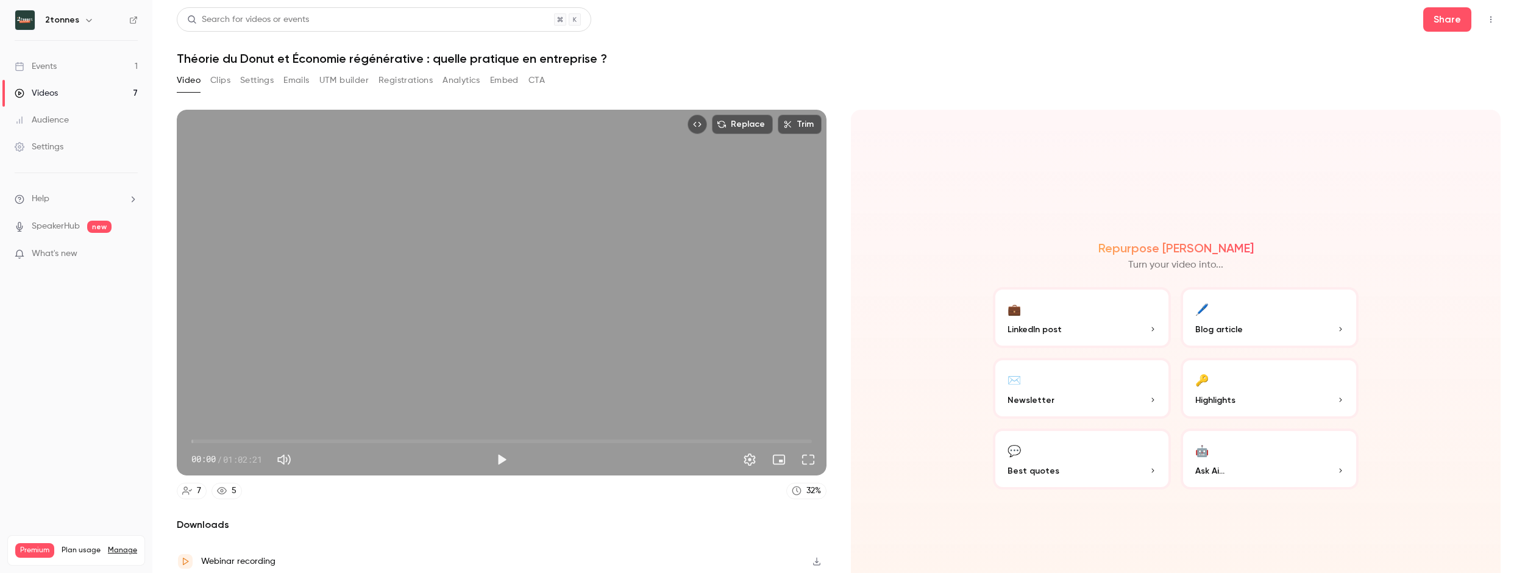
click at [402, 61] on h1 "Théorie du Donut et Économie régénérative : quelle pratique en entreprise ?" at bounding box center [839, 58] width 1324 height 15
click at [402, 57] on h1 "Théorie du Donut et Économie régénérative : quelle pratique en entreprise ?" at bounding box center [839, 58] width 1324 height 15
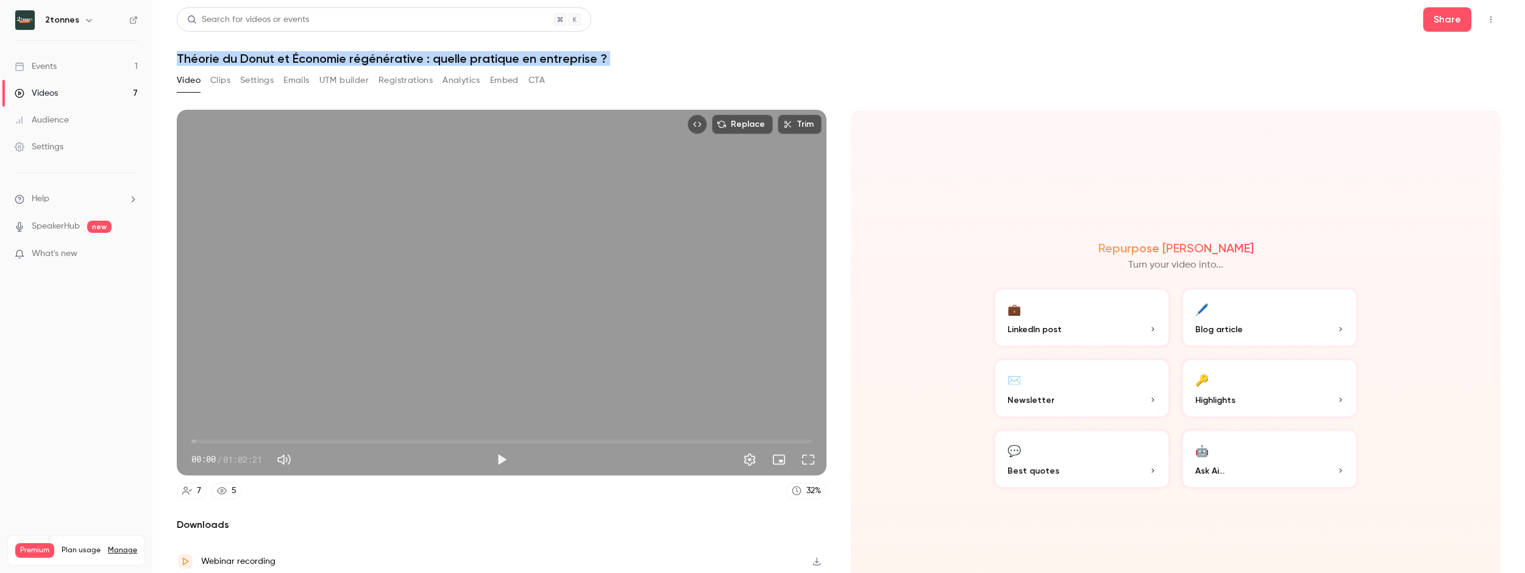
click at [402, 57] on h1 "Théorie du Donut et Économie régénérative : quelle pratique en entreprise ?" at bounding box center [839, 58] width 1324 height 15
copy div "Théorie du Donut et Économie régénérative : quelle pratique en entreprise ? Vid…"
click at [253, 79] on button "Settings" at bounding box center [257, 81] width 34 height 20
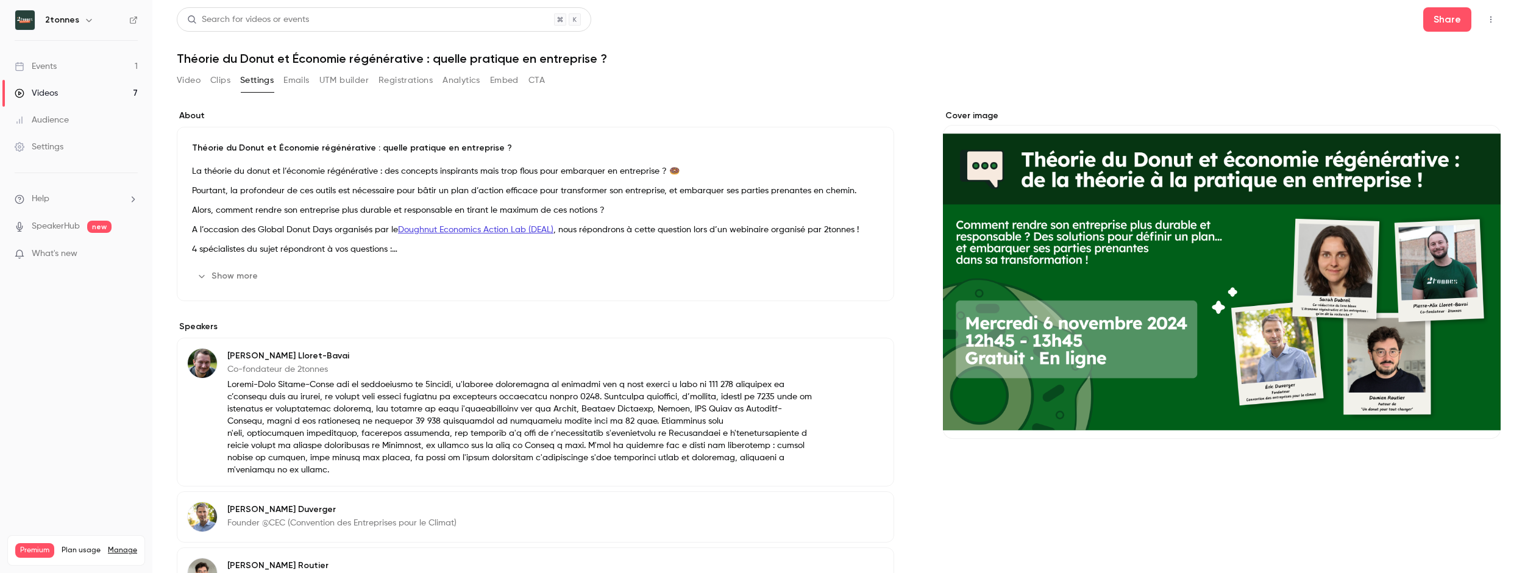
click at [324, 196] on p "Pourtant, la profondeur de ces outils est nécessaire pour bâtir un plan d’actio…" at bounding box center [535, 191] width 687 height 15
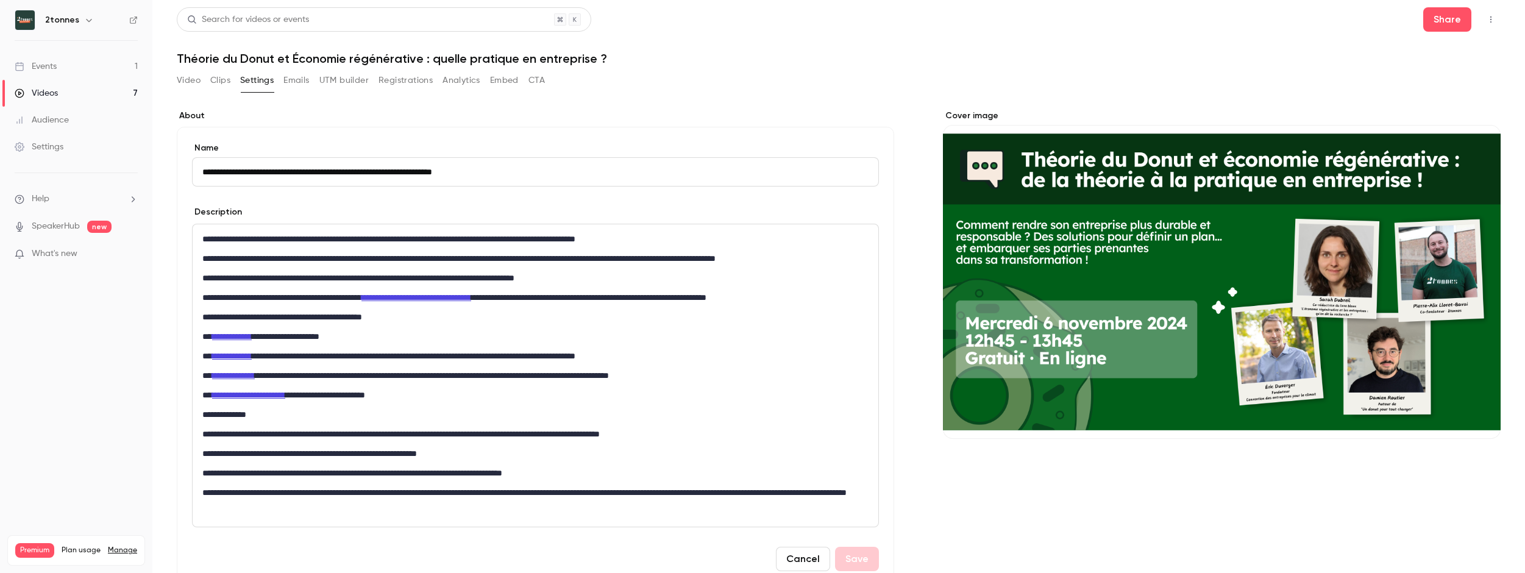
click at [291, 278] on p "**********" at bounding box center [532, 278] width 661 height 15
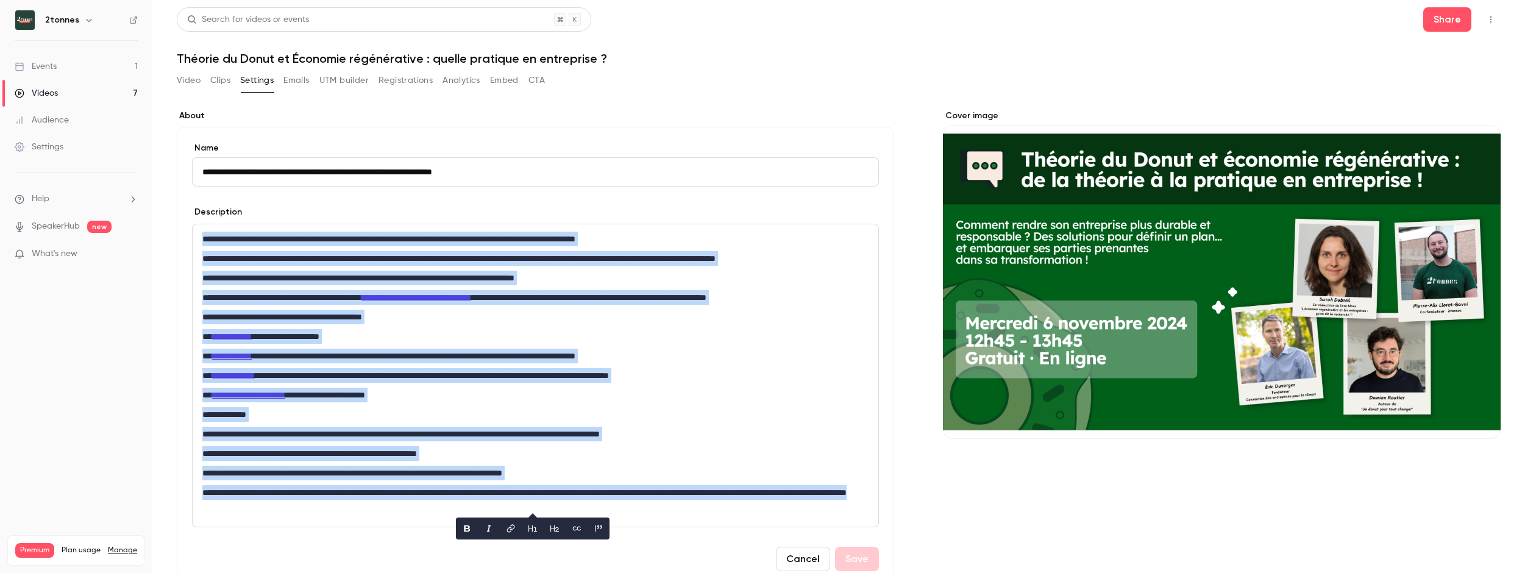
copy div "**********"
drag, startPoint x: 39, startPoint y: 76, endPoint x: 40, endPoint y: 85, distance: 8.6
click at [39, 77] on link "Events 1" at bounding box center [76, 66] width 152 height 27
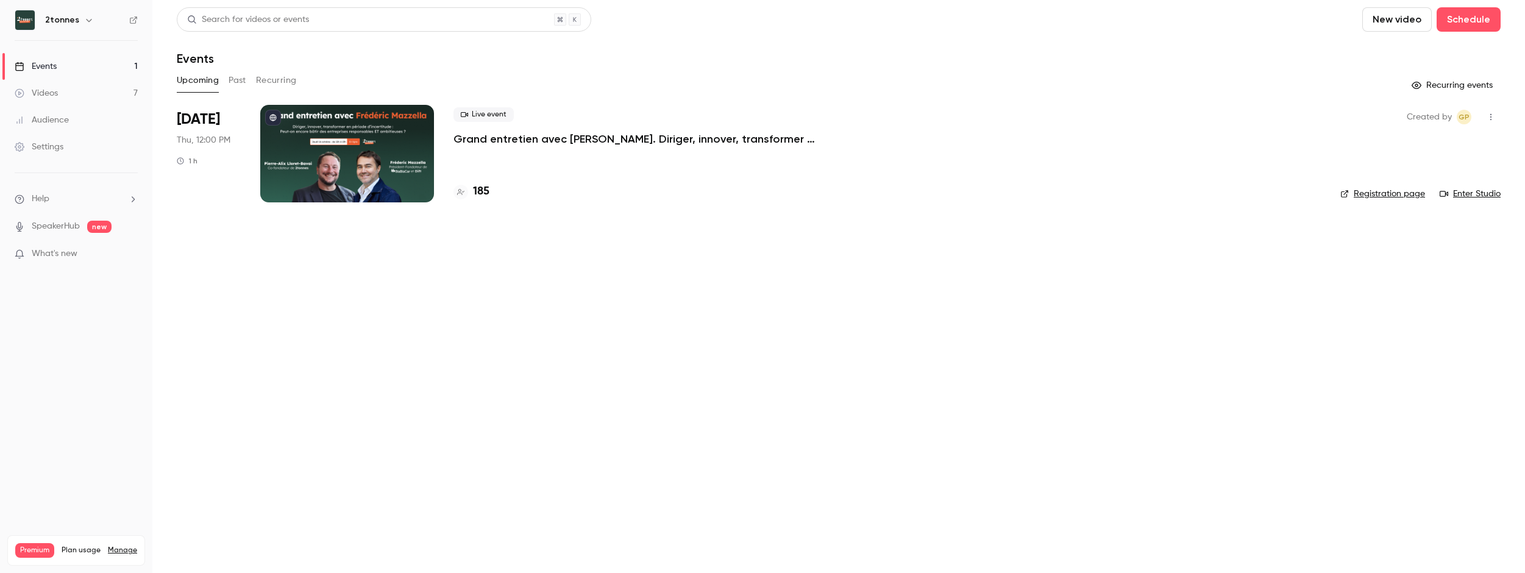
click at [41, 85] on link "Videos 7" at bounding box center [76, 93] width 152 height 27
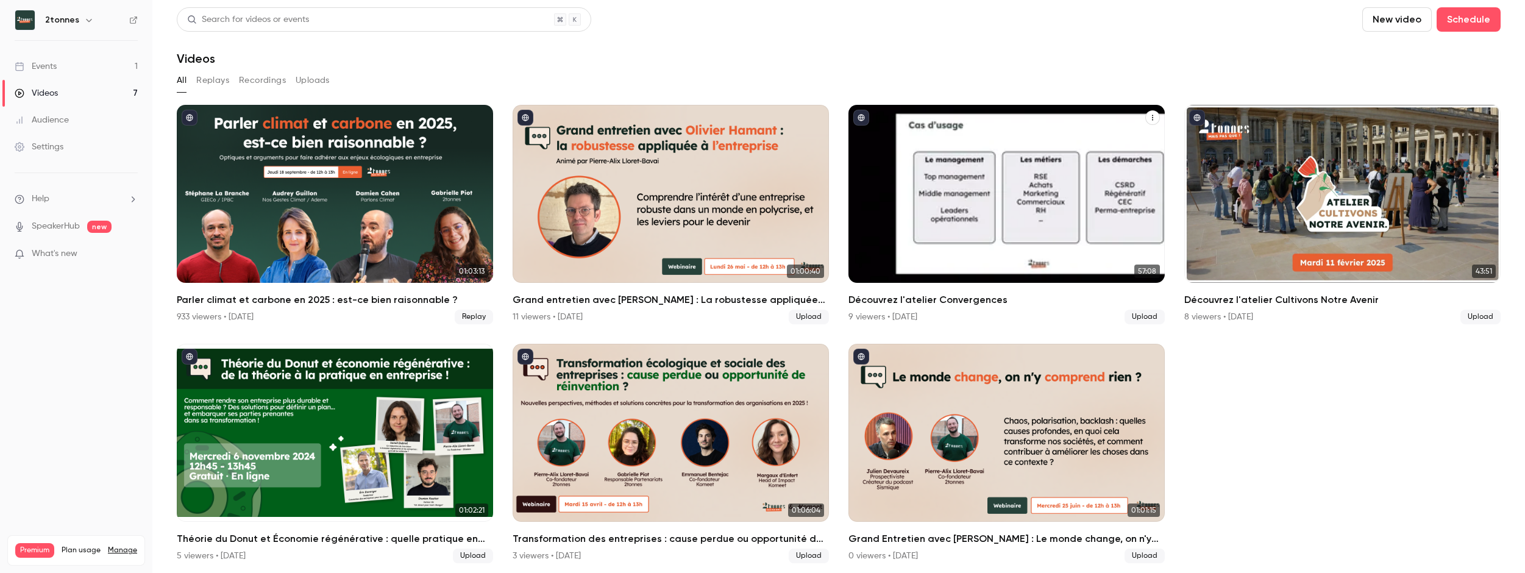
click at [896, 220] on div "Découvrez l'atelier Convergences" at bounding box center [1007, 194] width 316 height 178
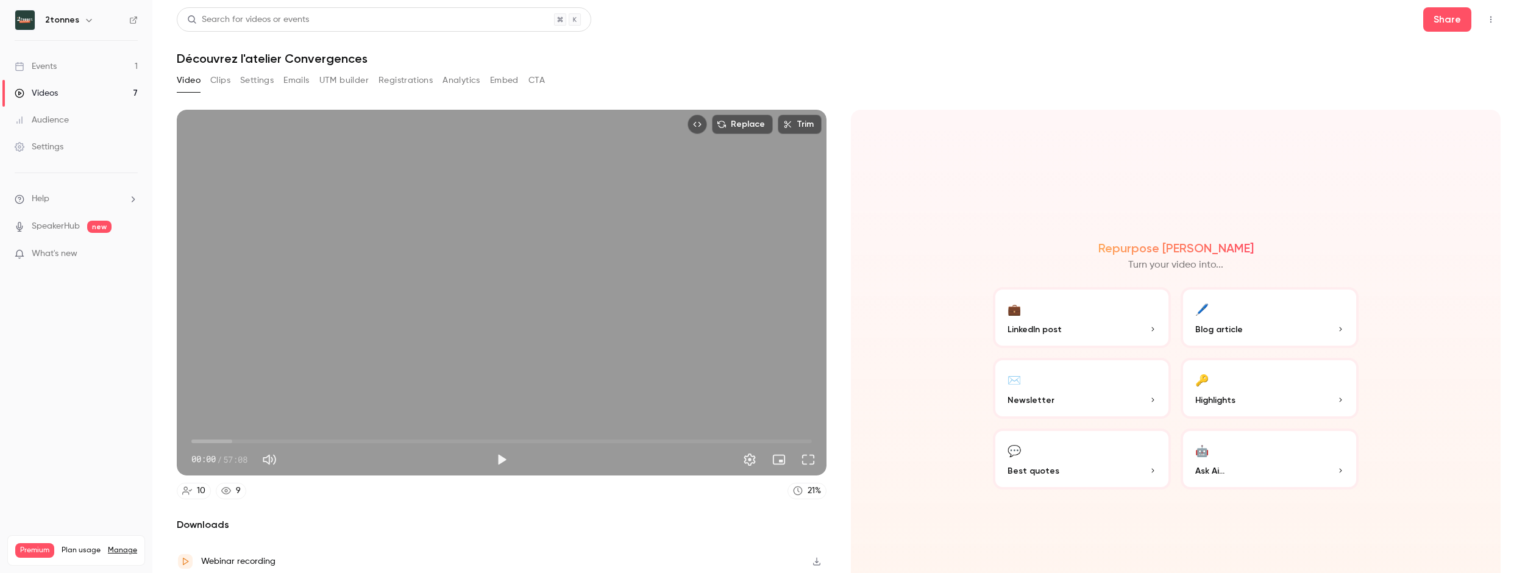
click at [245, 79] on button "Settings" at bounding box center [257, 81] width 34 height 20
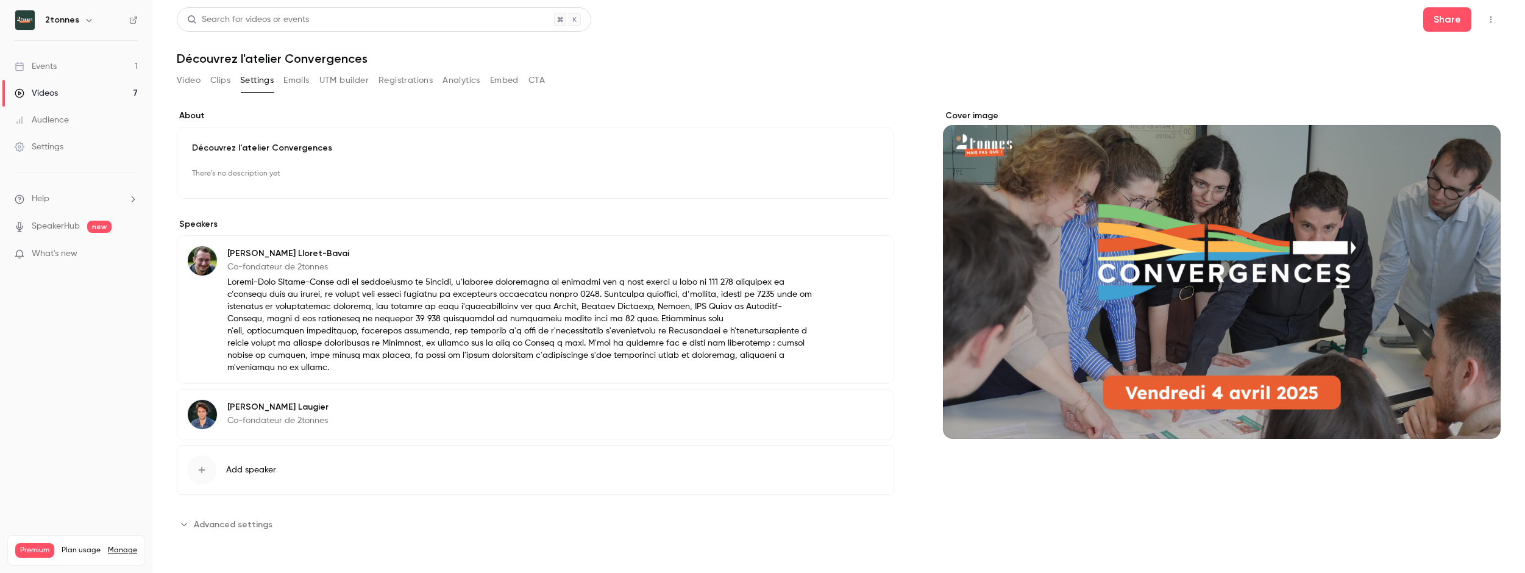
click at [234, 56] on h1 "Découvrez l'atelier Convergences" at bounding box center [839, 58] width 1324 height 15
click at [64, 96] on link "Videos 7" at bounding box center [76, 93] width 152 height 27
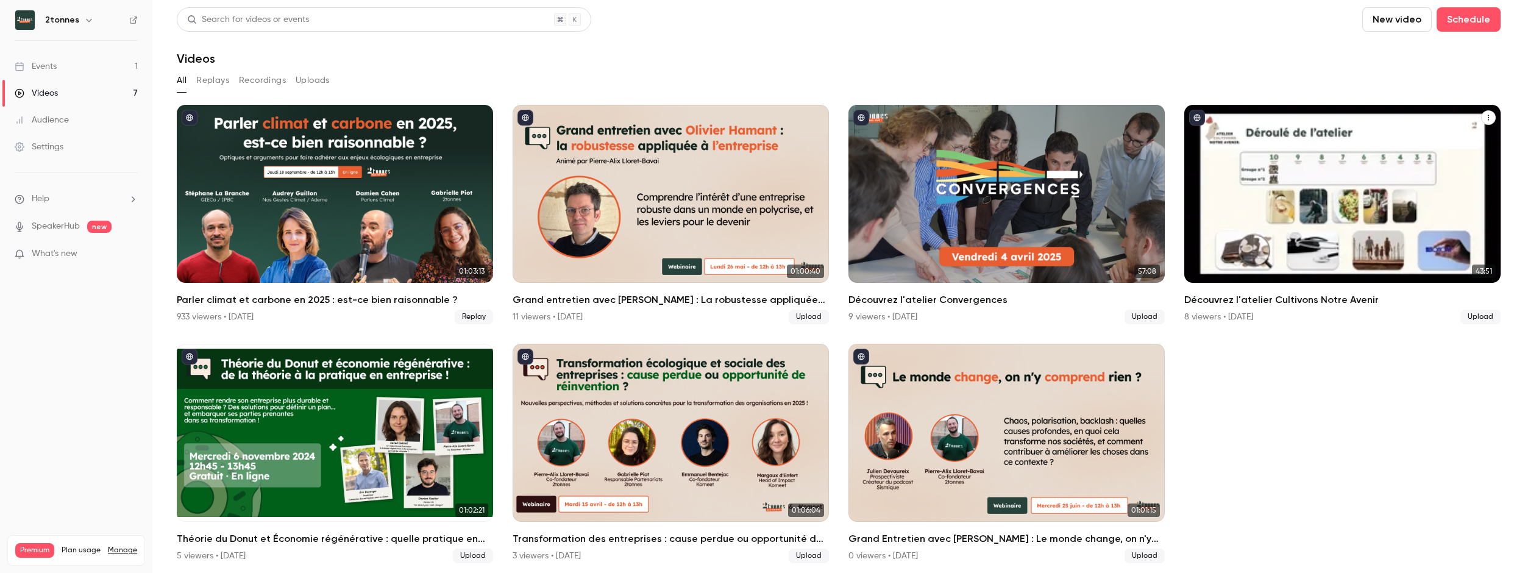
click at [896, 221] on div "Découvrez l'atelier Cultivons Notre Avenir" at bounding box center [1343, 194] width 316 height 178
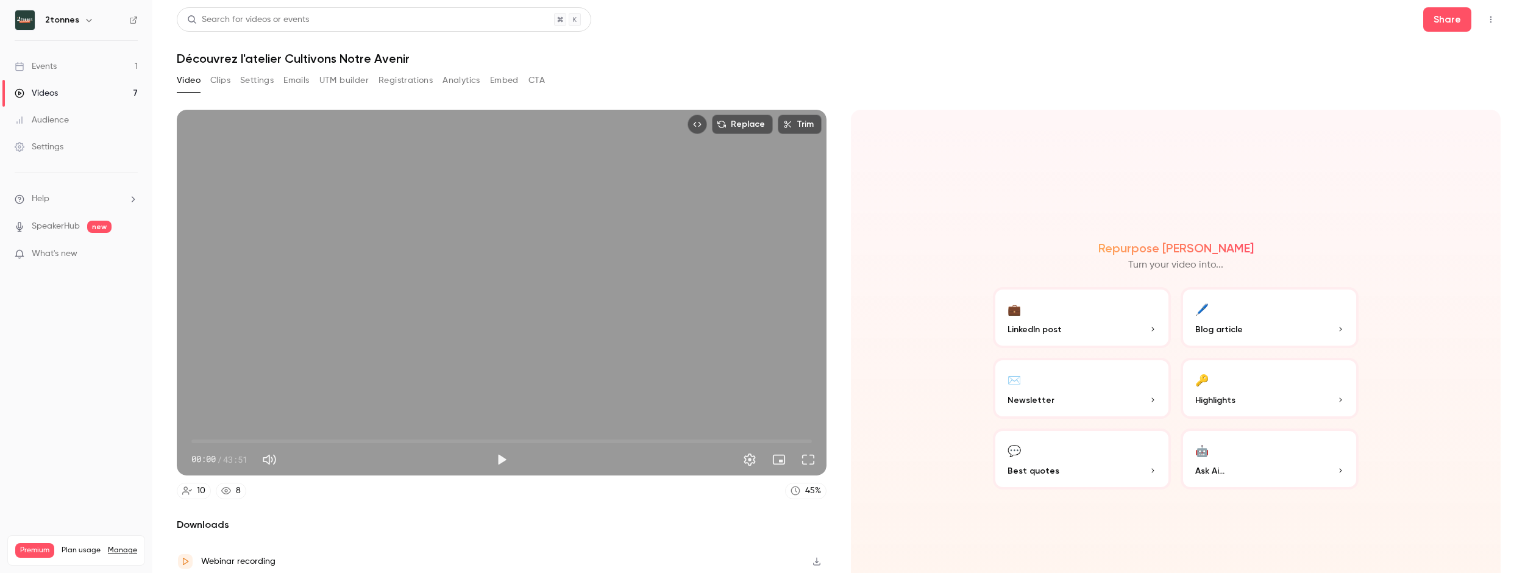
click at [263, 46] on header "Search for videos or events Share Découvrez l'atelier Cultivons Notre Avenir" at bounding box center [839, 36] width 1324 height 59
click at [261, 52] on h1 "Découvrez l'atelier Cultivons Notre Avenir" at bounding box center [839, 58] width 1324 height 15
click at [246, 78] on button "Settings" at bounding box center [257, 81] width 34 height 20
